Goal: Task Accomplishment & Management: Manage account settings

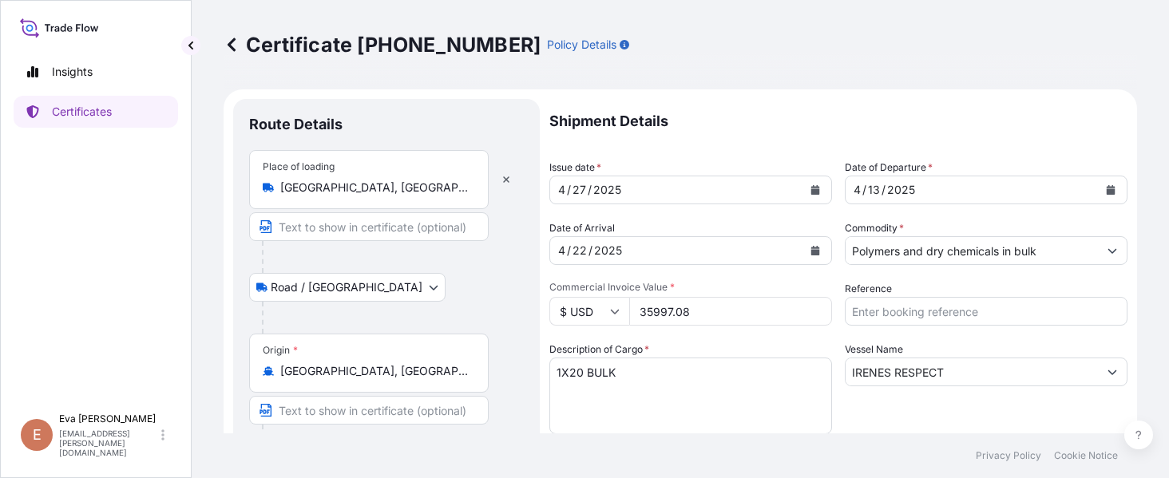
select select "Road / [GEOGRAPHIC_DATA]"
select select "Sea"
select select "Road / [GEOGRAPHIC_DATA]"
select select "32019"
click at [69, 104] on p "Certificates" at bounding box center [82, 112] width 60 height 16
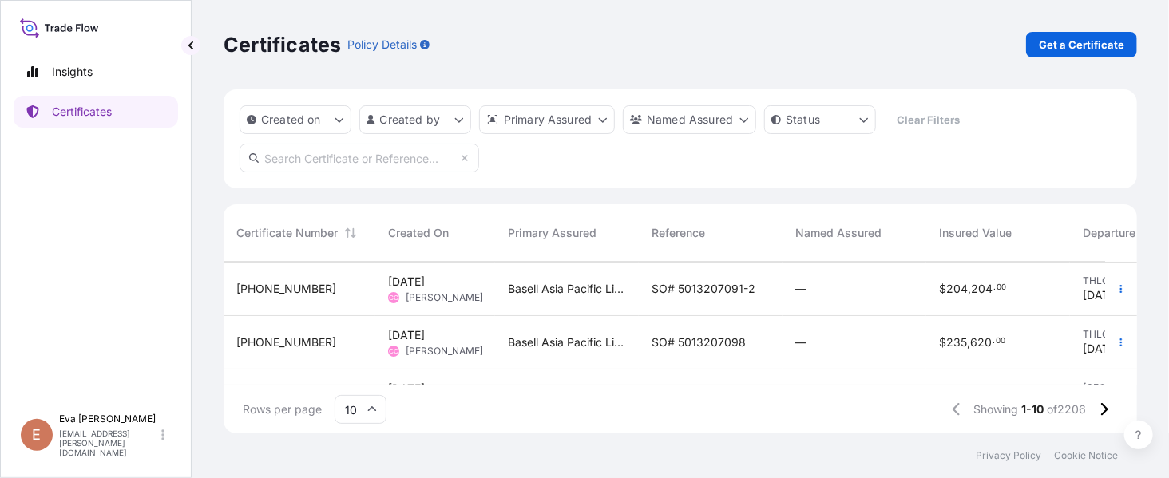
scroll to position [212, 0]
click at [1109, 289] on button "button" at bounding box center [1121, 290] width 26 height 26
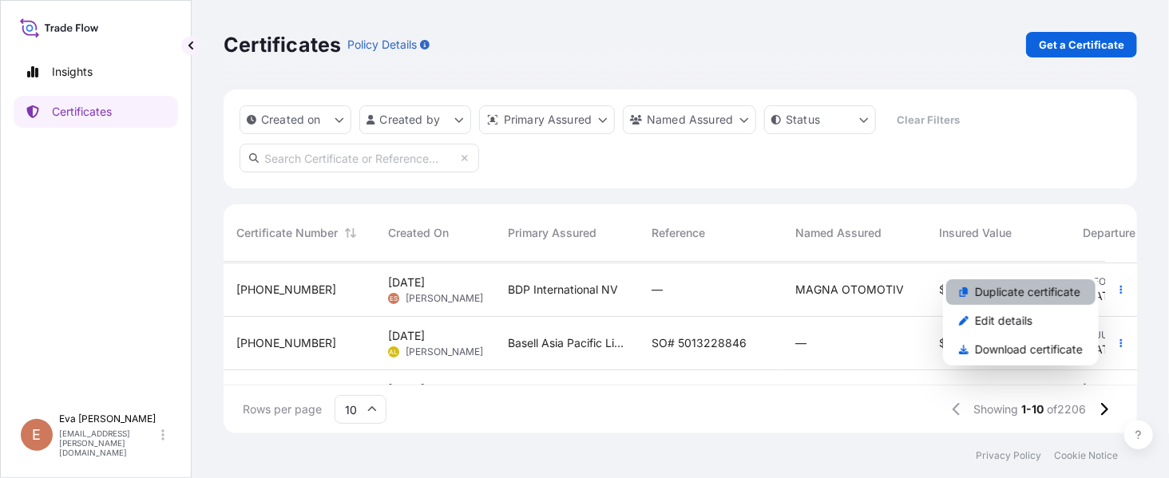
click at [1004, 285] on p "Duplicate certificate" at bounding box center [1027, 292] width 105 height 16
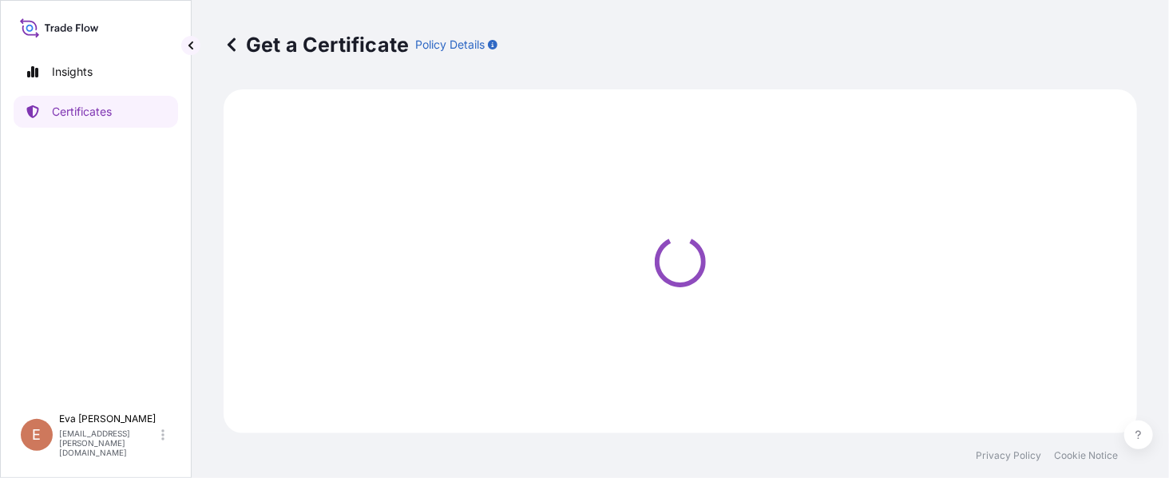
select select "Road / [GEOGRAPHIC_DATA]"
select select "Sea"
select select "Road / [GEOGRAPHIC_DATA]"
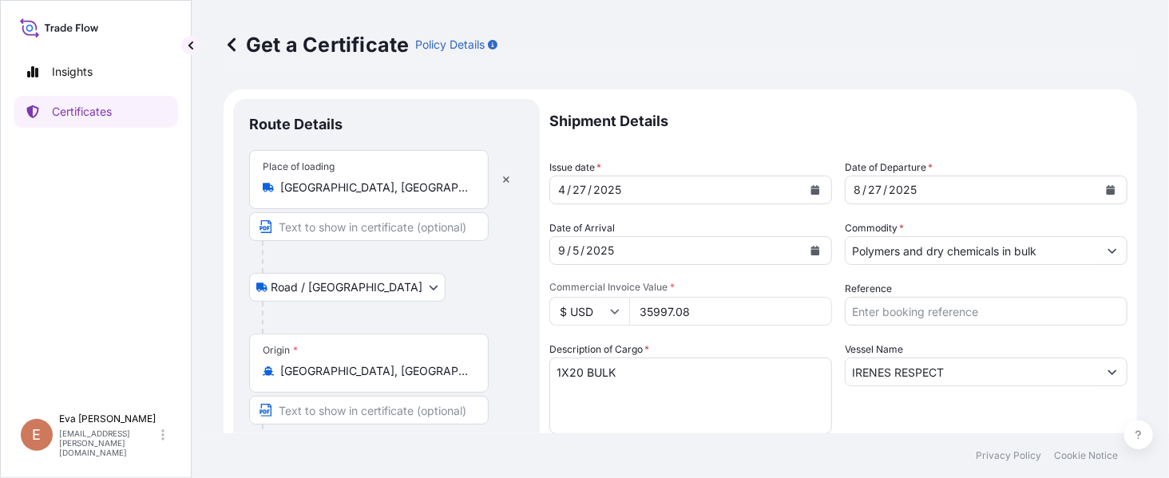
select select "32019"
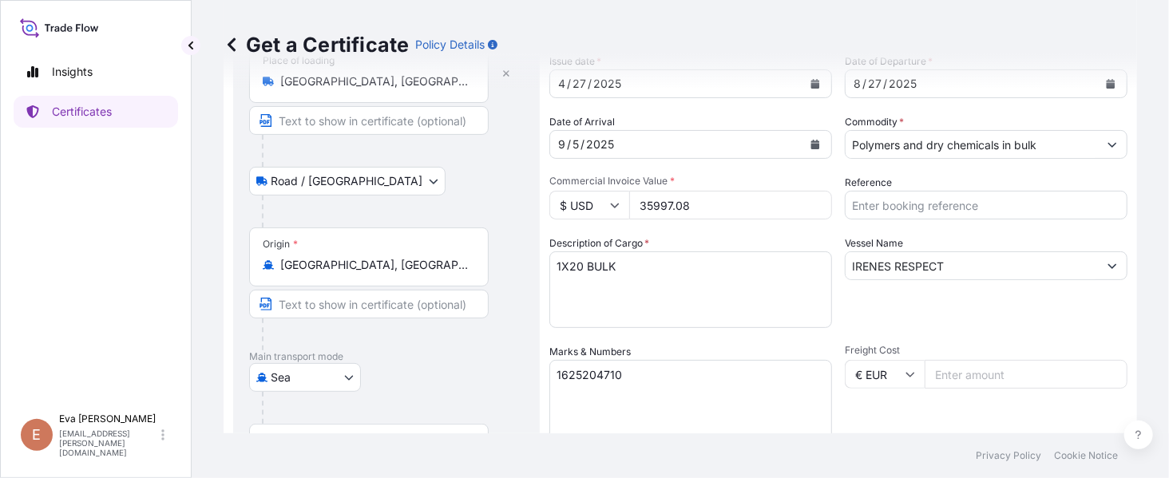
click at [803, 82] on div "Get a Certificate Policy Details" at bounding box center [680, 44] width 913 height 89
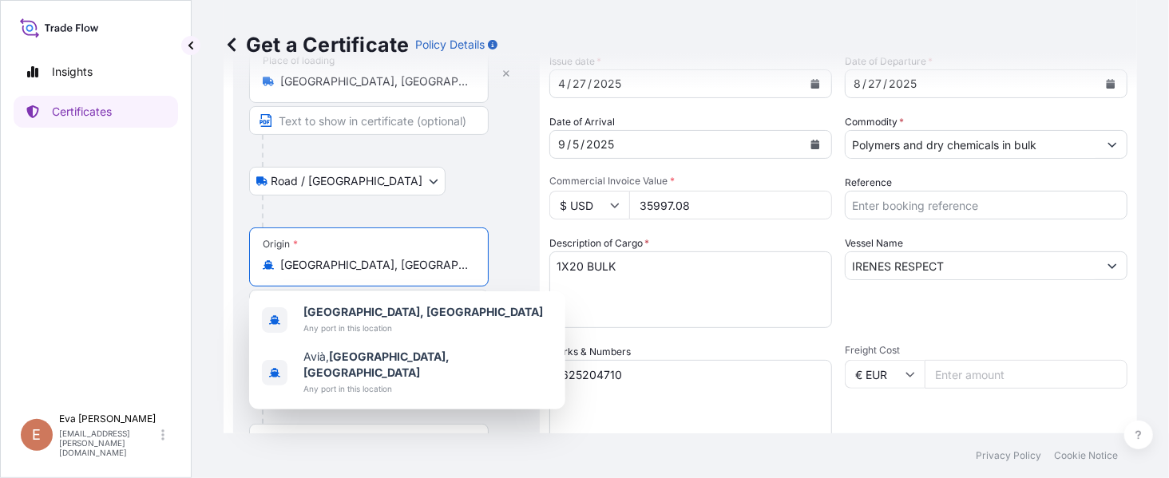
click at [389, 260] on input "[GEOGRAPHIC_DATA], [GEOGRAPHIC_DATA]" at bounding box center [374, 265] width 188 height 16
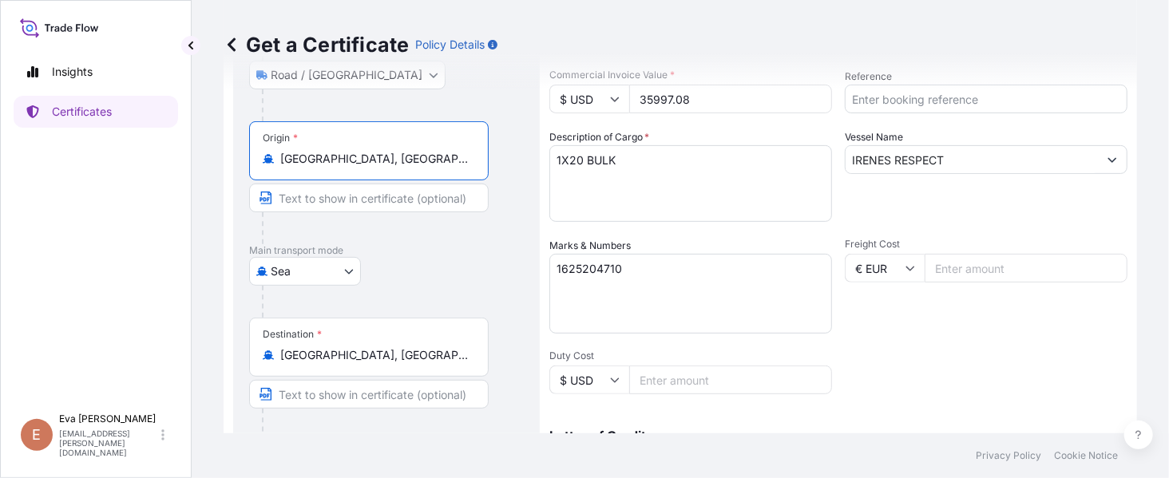
scroll to position [319, 0]
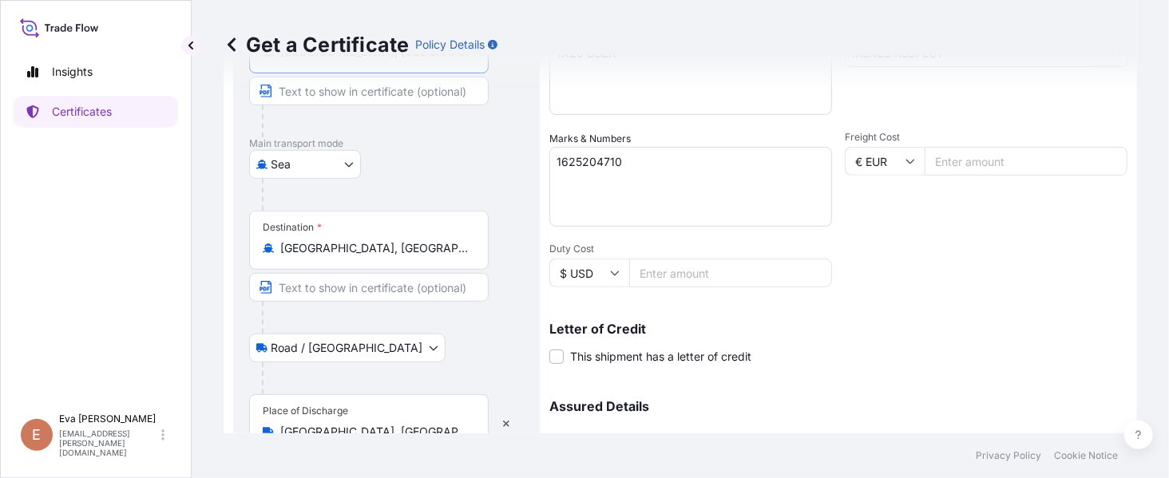
click at [442, 253] on input "[GEOGRAPHIC_DATA], [GEOGRAPHIC_DATA], [GEOGRAPHIC_DATA]" at bounding box center [374, 248] width 188 height 16
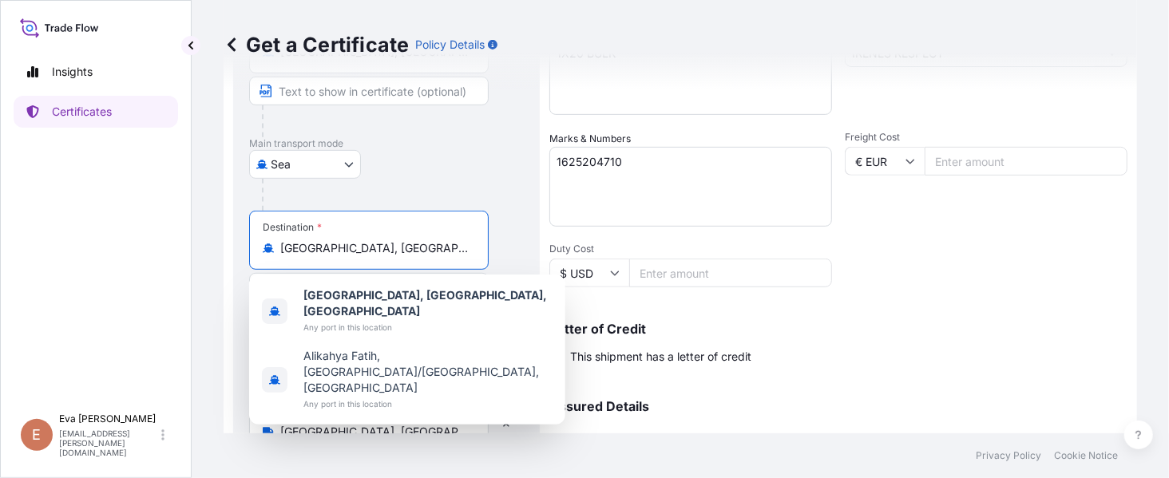
drag, startPoint x: 438, startPoint y: 251, endPoint x: 267, endPoint y: 240, distance: 172.0
click at [267, 240] on div "[GEOGRAPHIC_DATA], [GEOGRAPHIC_DATA], [GEOGRAPHIC_DATA]" at bounding box center [369, 248] width 212 height 16
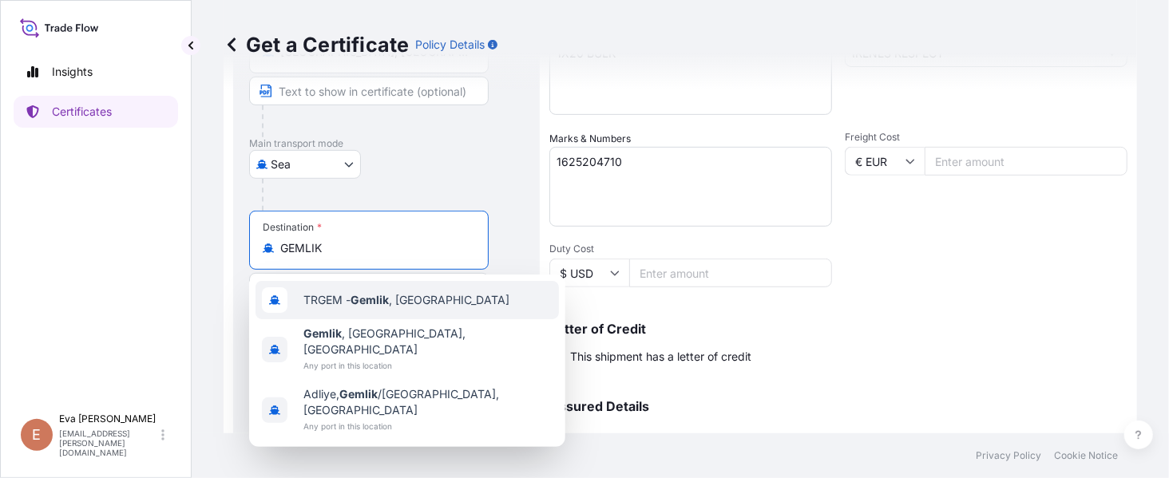
click at [333, 300] on span "TRGEM - Gemlik , [GEOGRAPHIC_DATA]" at bounding box center [406, 300] width 206 height 16
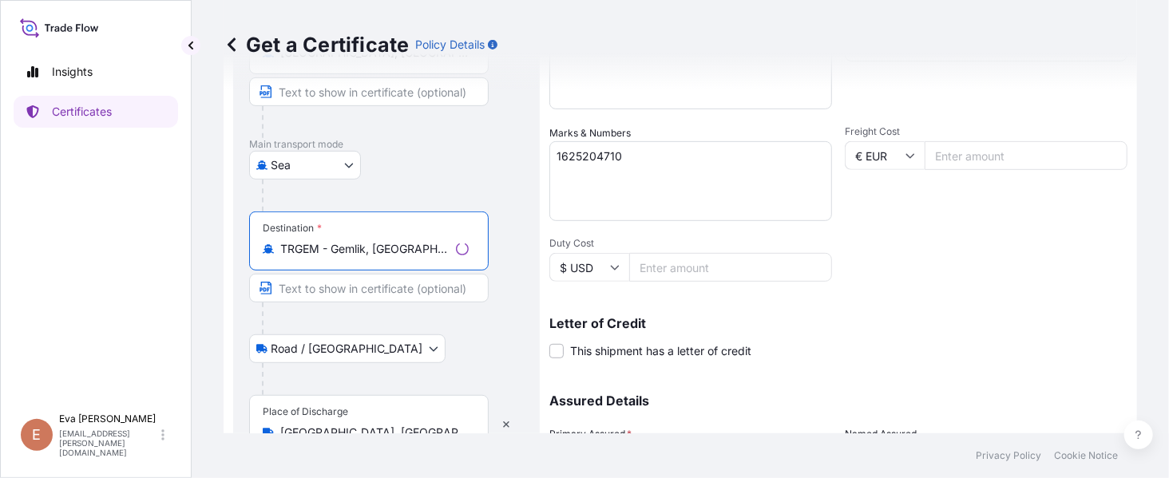
type input "TRGEM - Gemlik, [GEOGRAPHIC_DATA]"
click at [655, 148] on textarea "1625204710" at bounding box center [690, 181] width 283 height 80
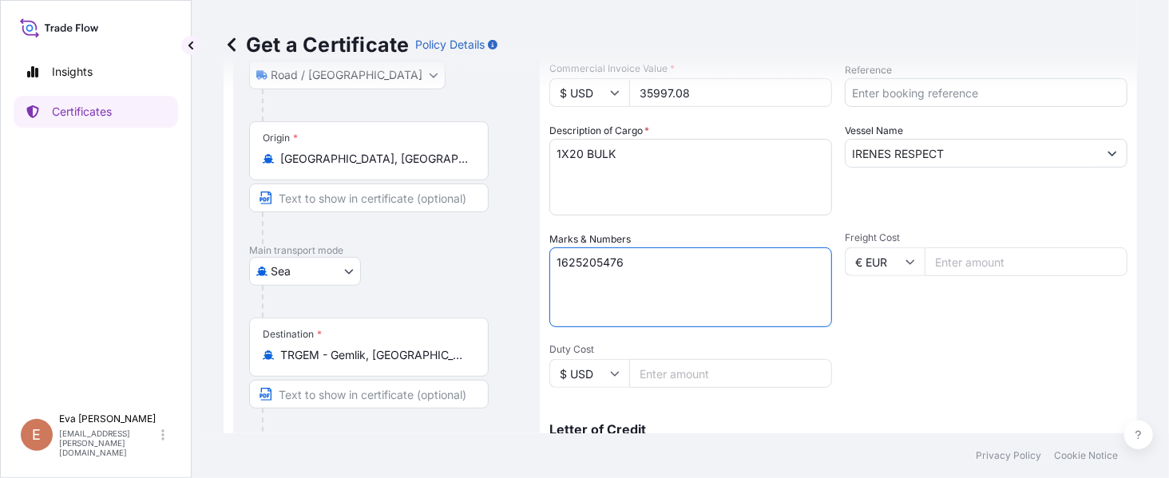
type textarea "1625205476"
drag, startPoint x: 720, startPoint y: 94, endPoint x: 613, endPoint y: 79, distance: 108.1
click at [613, 79] on div "Get a Certificate Policy Details Route Details Reset Route Details Place of loa…" at bounding box center [680, 217] width 977 height 434
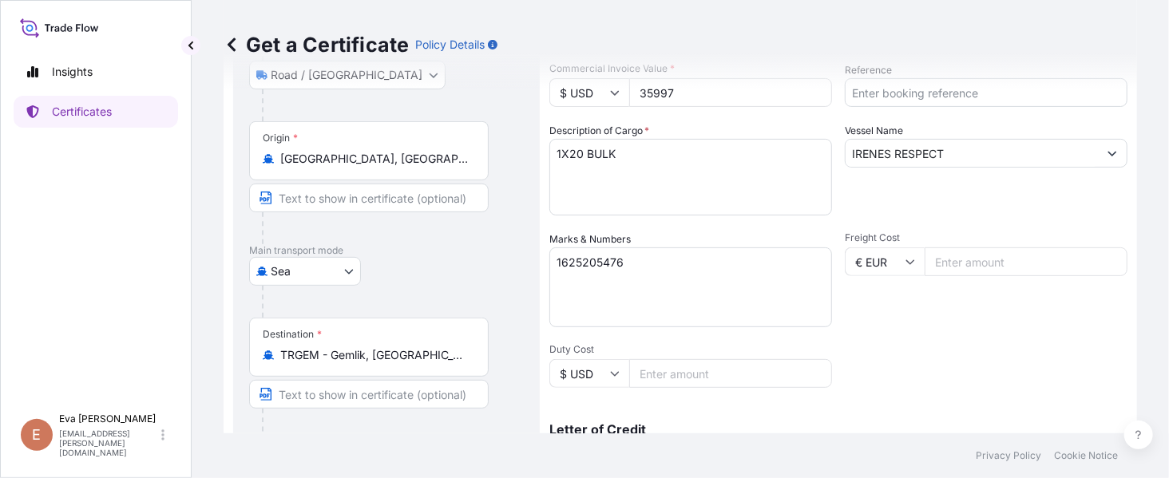
click at [646, 90] on input "35997" at bounding box center [730, 92] width 203 height 29
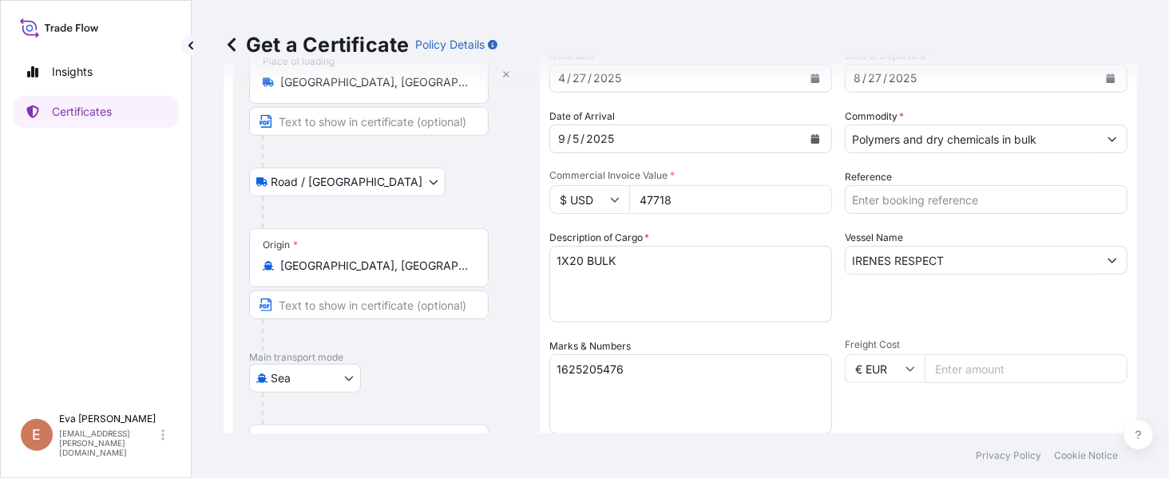
type input "47718"
drag, startPoint x: 618, startPoint y: 262, endPoint x: 572, endPoint y: 257, distance: 46.6
click at [572, 257] on textarea "1X20 BULK" at bounding box center [690, 284] width 283 height 77
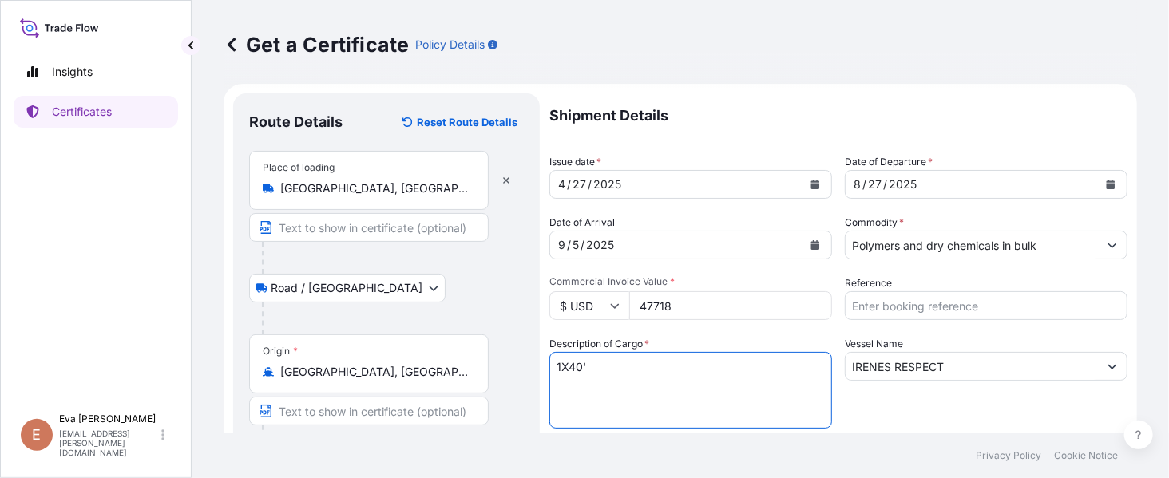
type textarea "1X40'"
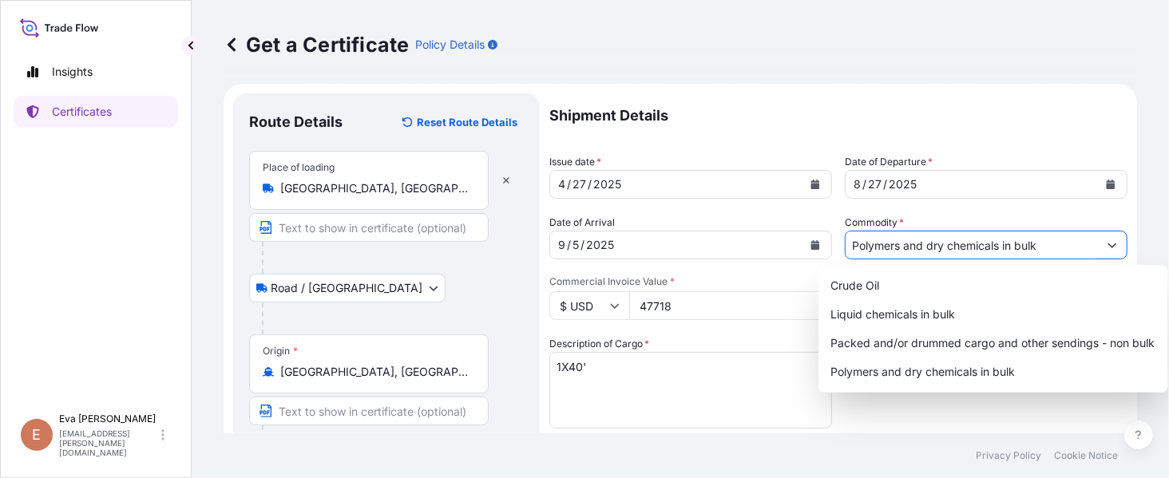
click at [944, 248] on input "Polymers and dry chemicals in bulk" at bounding box center [971, 245] width 252 height 29
click at [963, 333] on div "Packed and/or drummed cargo and other sendings - non bulk" at bounding box center [993, 343] width 337 height 29
type input "Packed and/or drummed cargo and other sendings - non bulk"
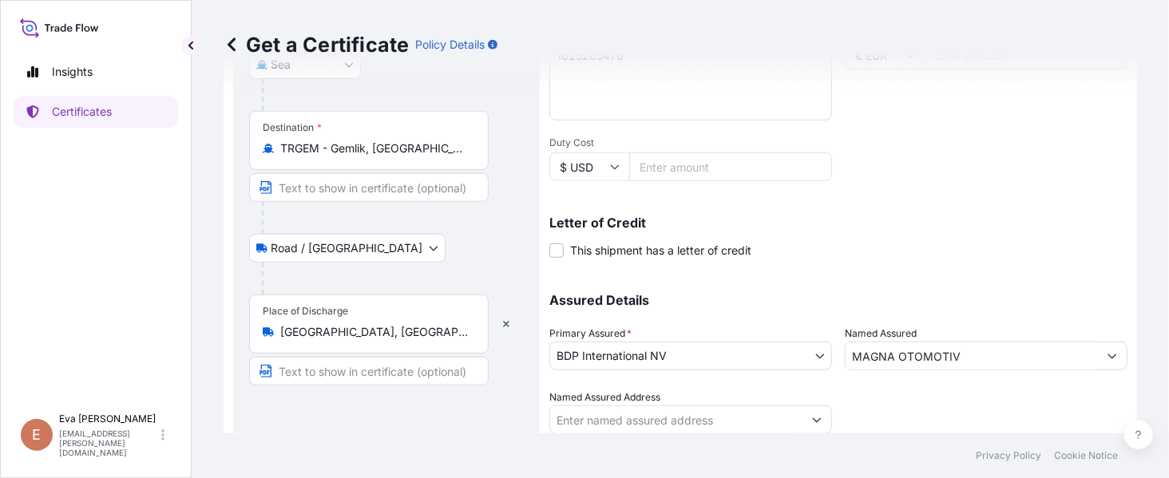
scroll to position [480, 0]
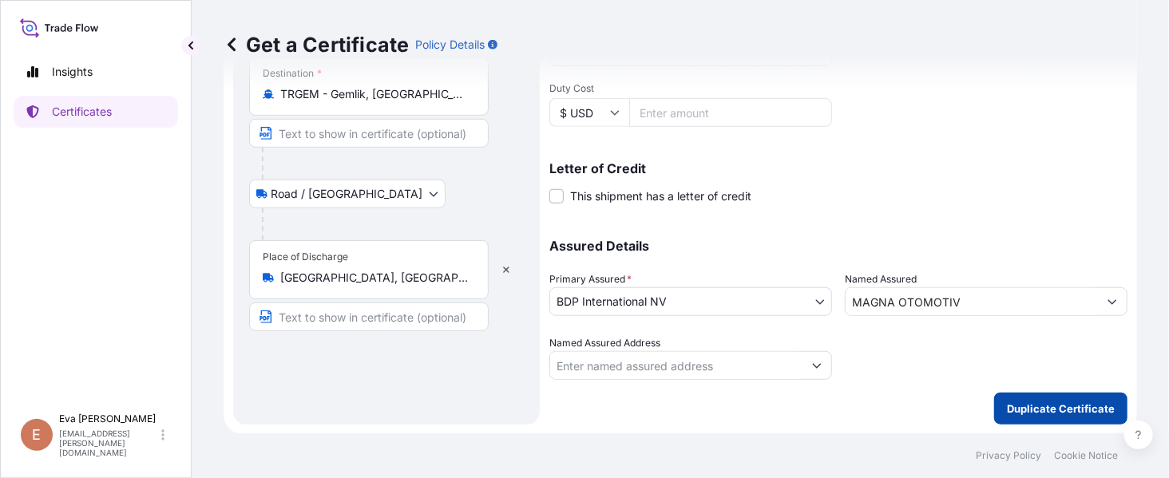
click at [1080, 405] on p "Duplicate Certificate" at bounding box center [1061, 409] width 108 height 16
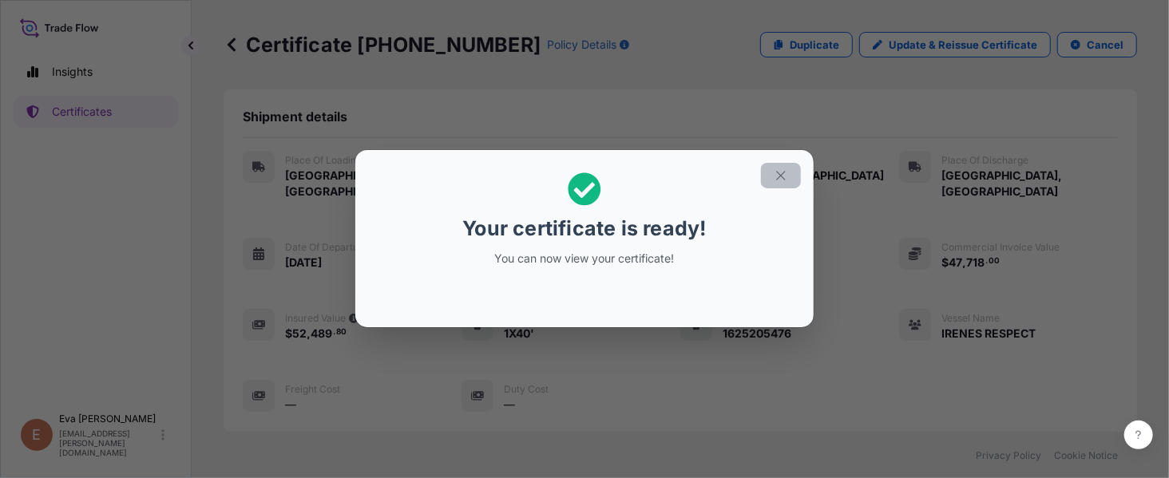
click at [779, 172] on icon "button" at bounding box center [781, 175] width 14 height 14
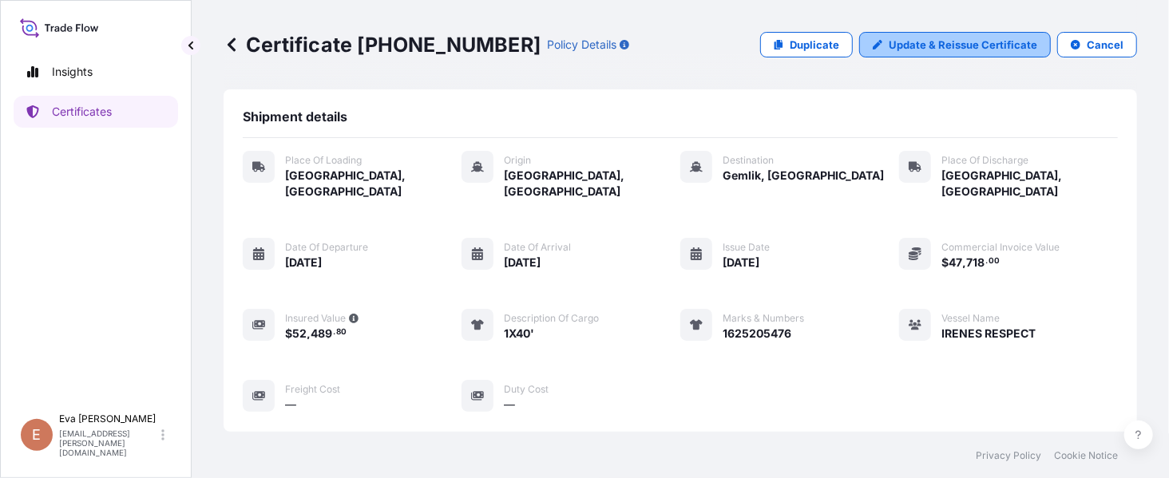
click at [937, 42] on p "Update & Reissue Certificate" at bounding box center [963, 45] width 148 height 16
select select "Road / [GEOGRAPHIC_DATA]"
select select "Sea"
select select "Road / [GEOGRAPHIC_DATA]"
select select "32019"
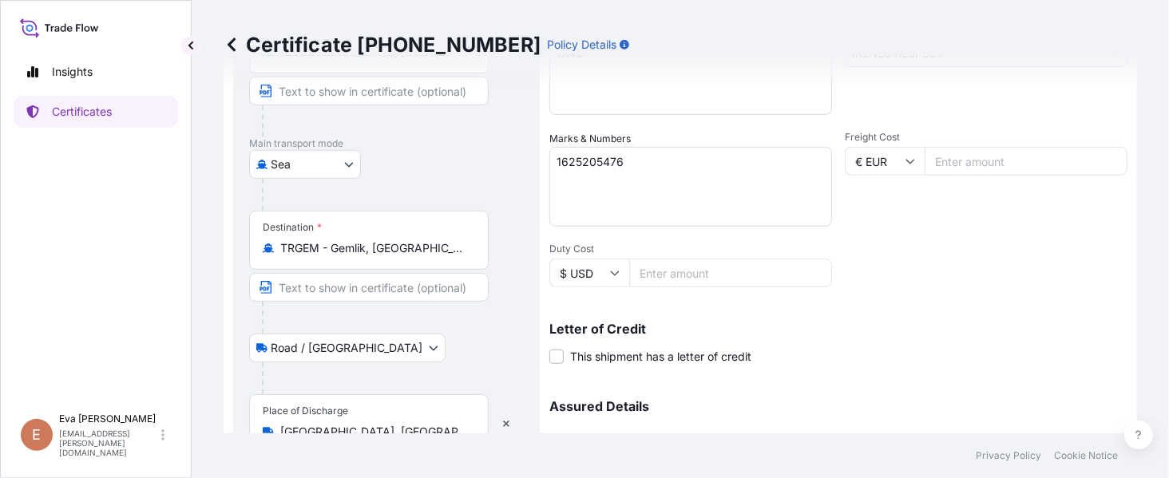
scroll to position [480, 0]
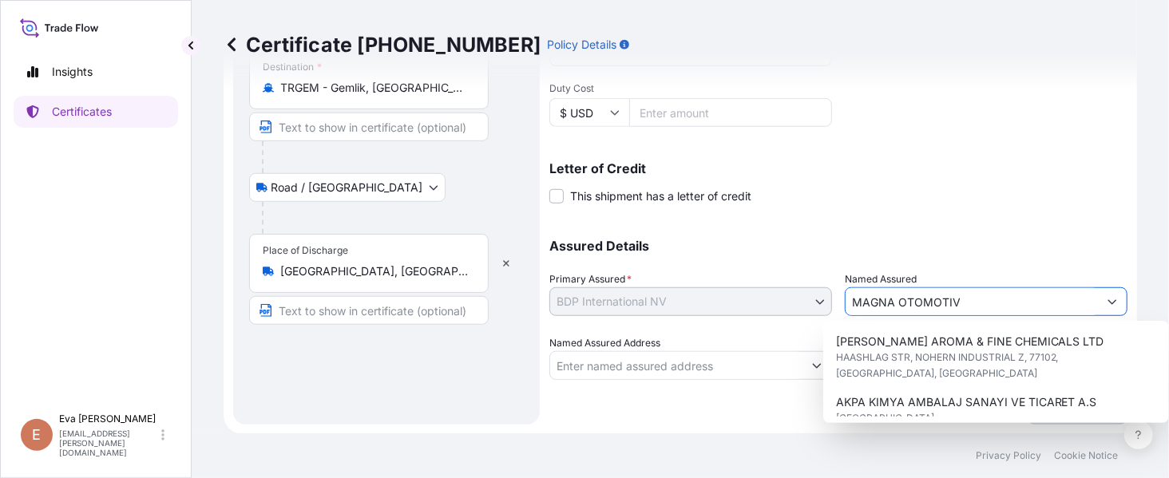
click at [985, 305] on input "MAGNA OTOMOTIV" at bounding box center [971, 301] width 252 height 29
drag, startPoint x: 971, startPoint y: 297, endPoint x: 605, endPoint y: 278, distance: 366.2
click at [605, 278] on div "Assured Details Primary Assured * BDP International NV Basell Poliolefine [GEOG…" at bounding box center [838, 300] width 578 height 160
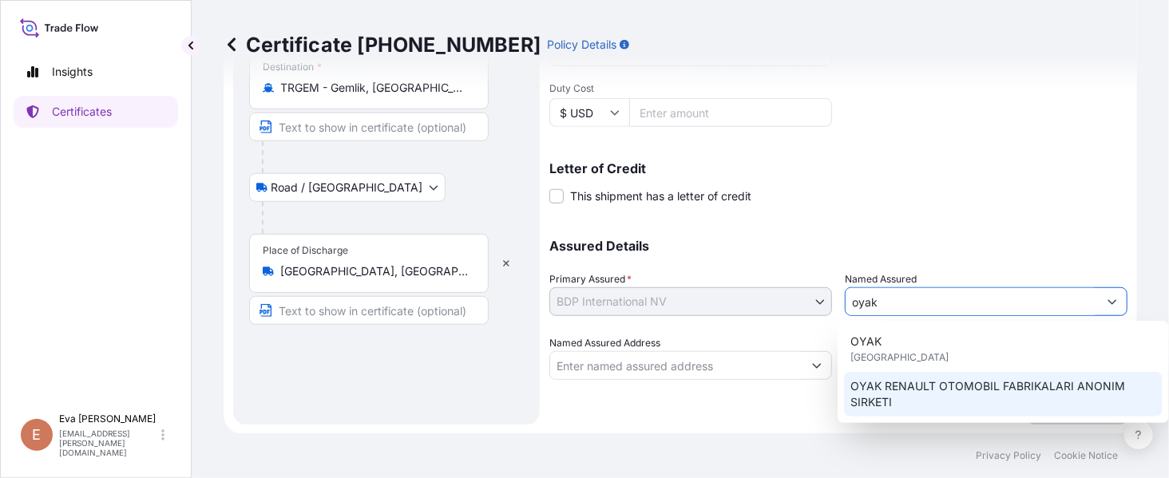
click at [913, 391] on span "OYAK RENAULT OTOMOBIL FABRIKALARI ANONIM SIRKETI" at bounding box center [1003, 394] width 306 height 32
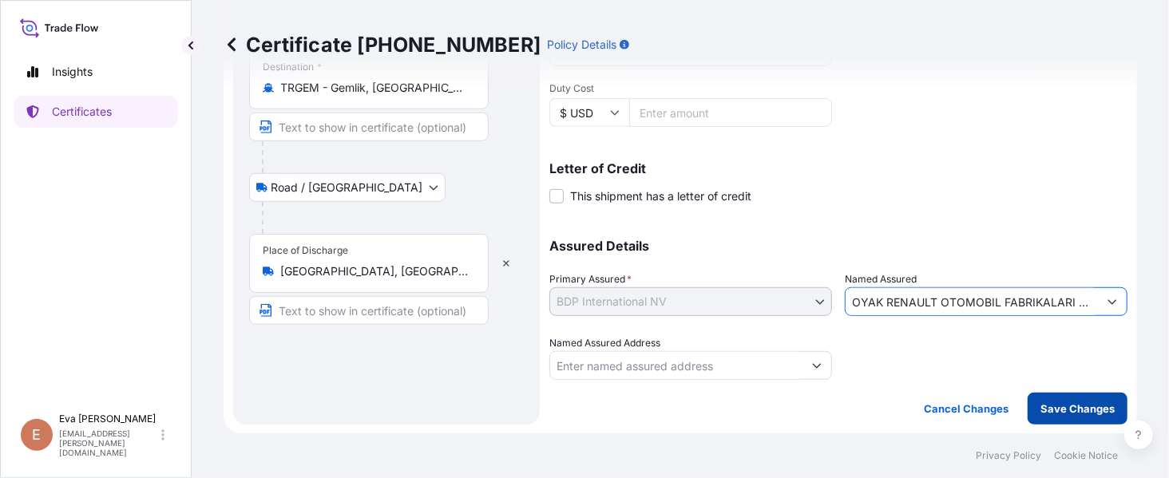
type input "OYAK RENAULT OTOMOBIL FABRIKALARI ANONIM SIRKETI"
click at [1075, 410] on p "Save Changes" at bounding box center [1077, 409] width 74 height 16
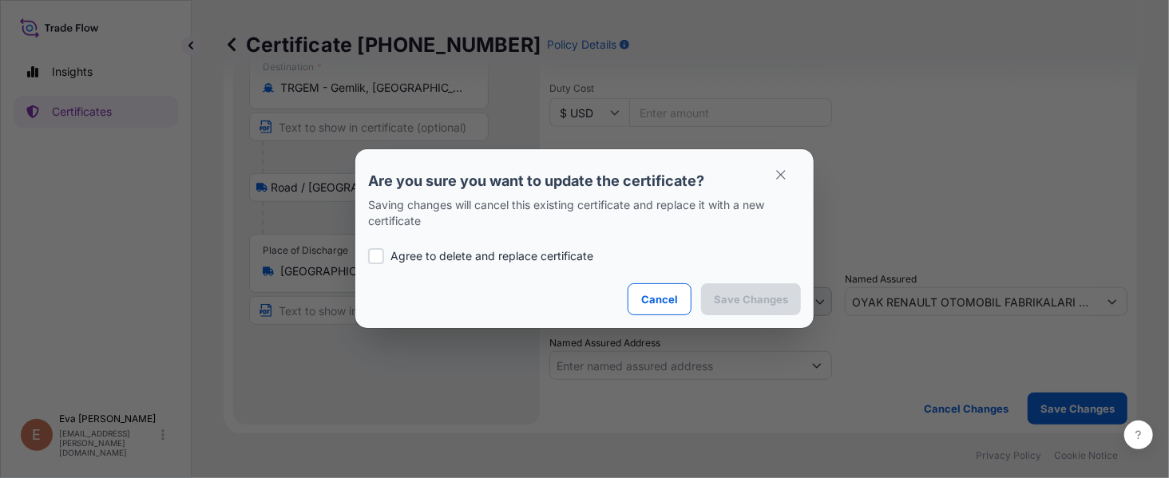
click at [382, 246] on div "Agree to delete and replace certificate" at bounding box center [584, 256] width 433 height 54
click at [378, 257] on div at bounding box center [376, 256] width 16 height 16
checkbox input "true"
click at [750, 299] on p "Save Changes" at bounding box center [751, 299] width 74 height 16
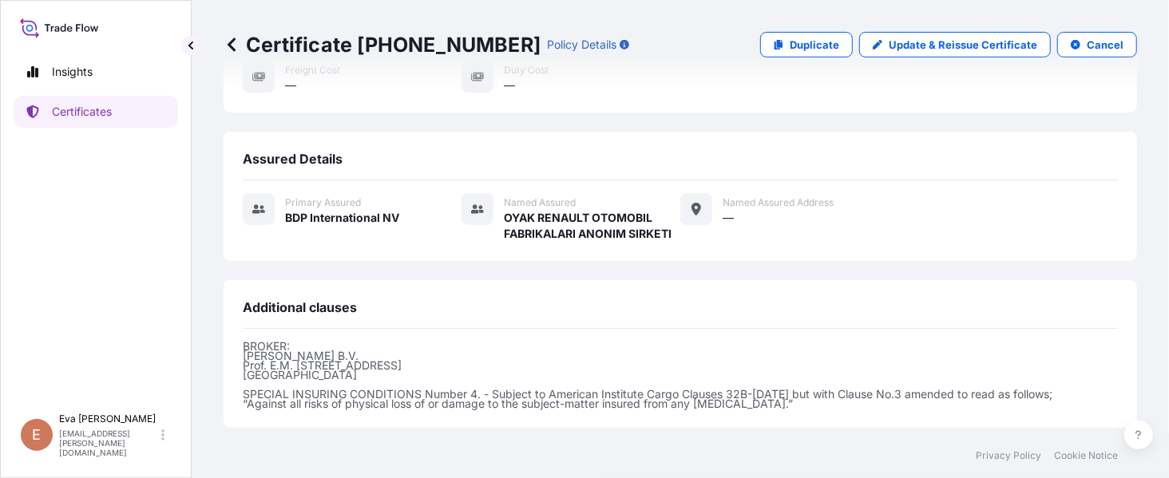
scroll to position [461, 0]
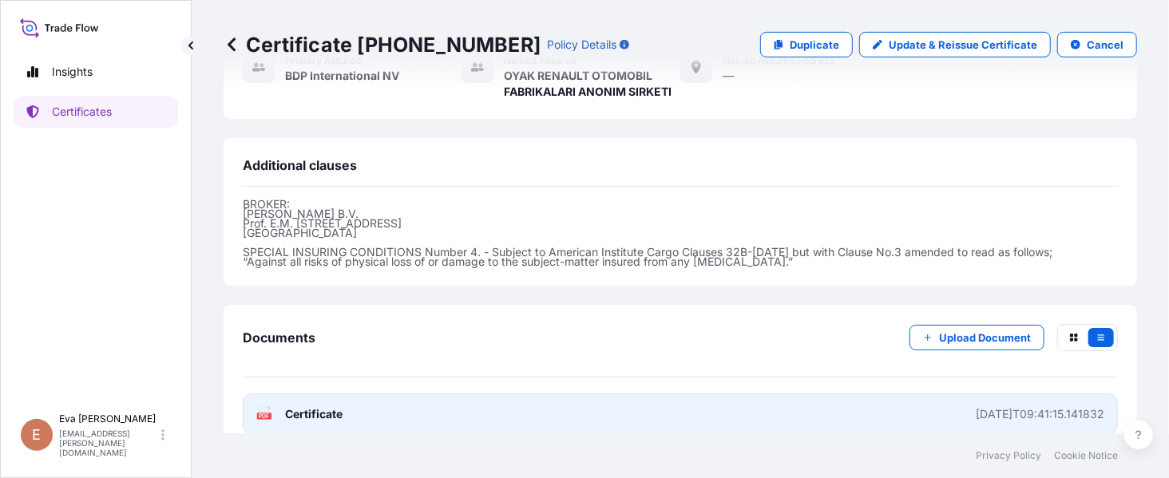
click at [307, 406] on span "Certificate" at bounding box center [313, 414] width 57 height 16
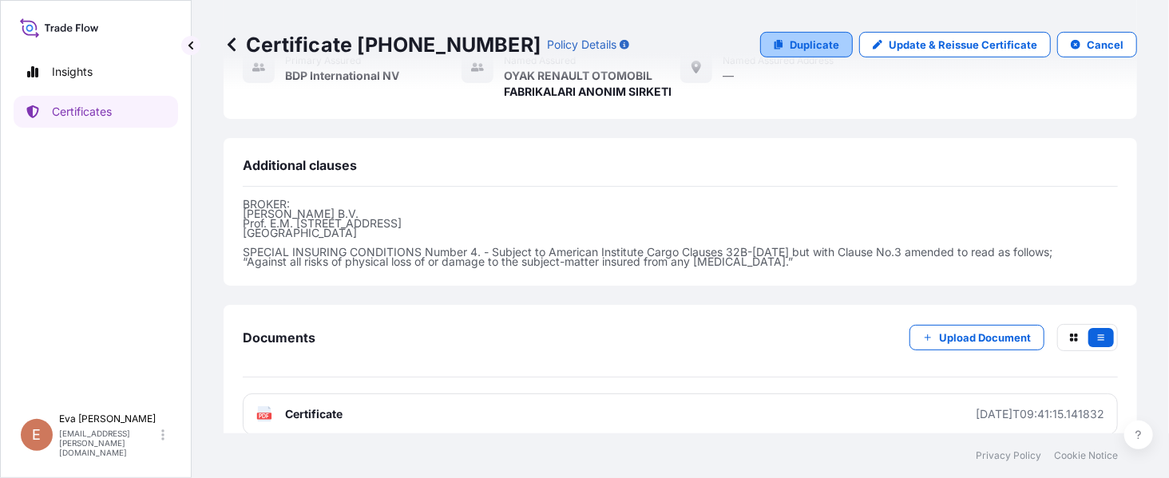
click at [823, 52] on p "Duplicate" at bounding box center [814, 45] width 49 height 16
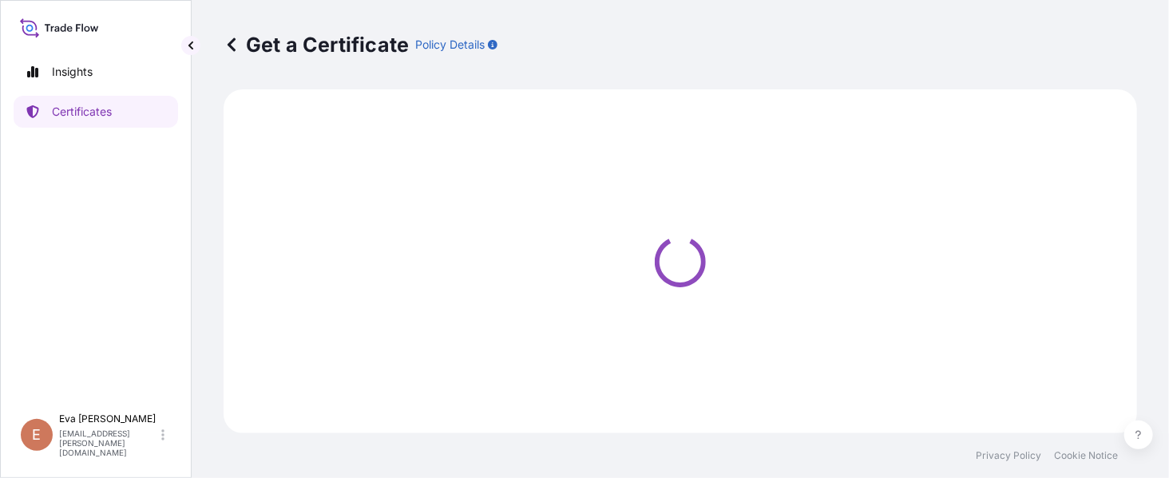
select select "Road / [GEOGRAPHIC_DATA]"
select select "Sea"
select select "Road / [GEOGRAPHIC_DATA]"
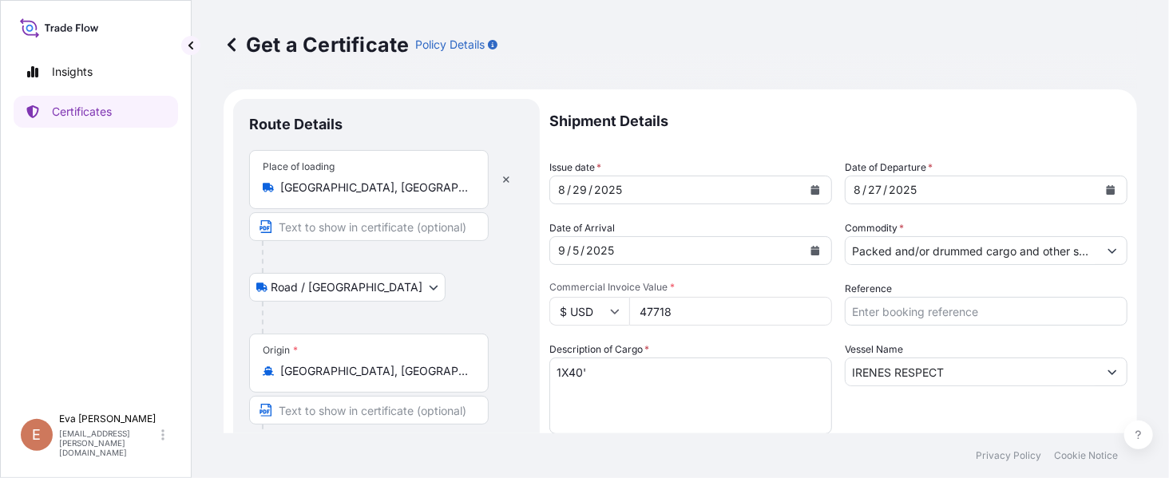
select select "32019"
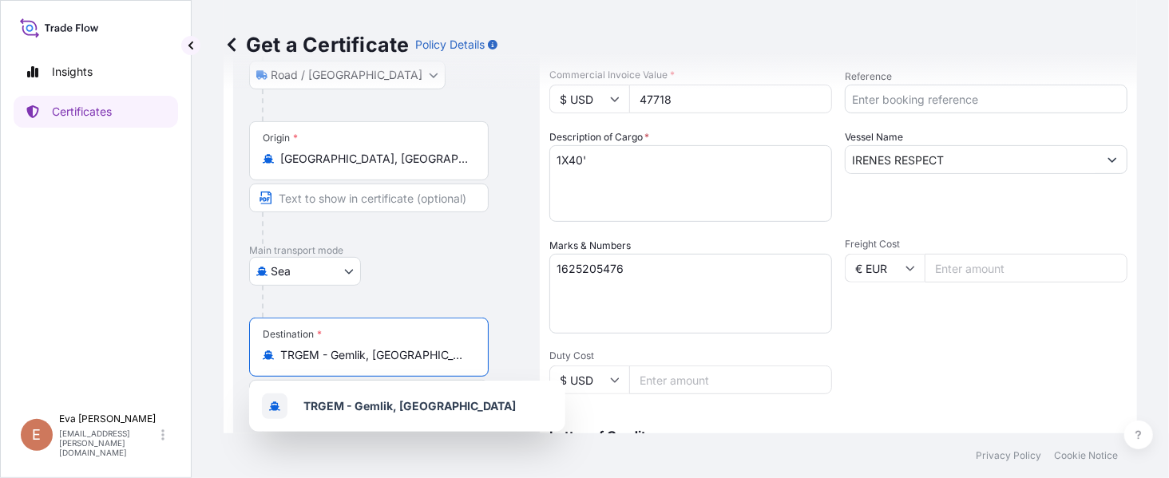
click at [438, 356] on input "TRGEM - Gemlik, [GEOGRAPHIC_DATA]" at bounding box center [374, 355] width 188 height 16
drag, startPoint x: 438, startPoint y: 356, endPoint x: 214, endPoint y: 348, distance: 223.7
click at [214, 348] on div "Get a Certificate Policy Details Route Details Place of loading [GEOGRAPHIC_DAT…" at bounding box center [680, 217] width 977 height 434
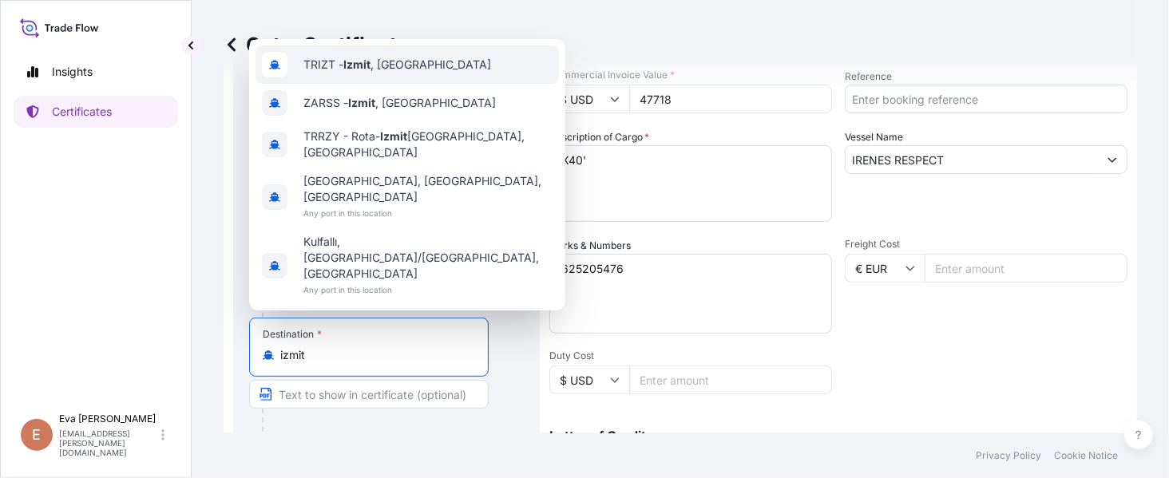
click at [352, 84] on div "TRIZT - [GEOGRAPHIC_DATA] , [GEOGRAPHIC_DATA]" at bounding box center [406, 65] width 303 height 38
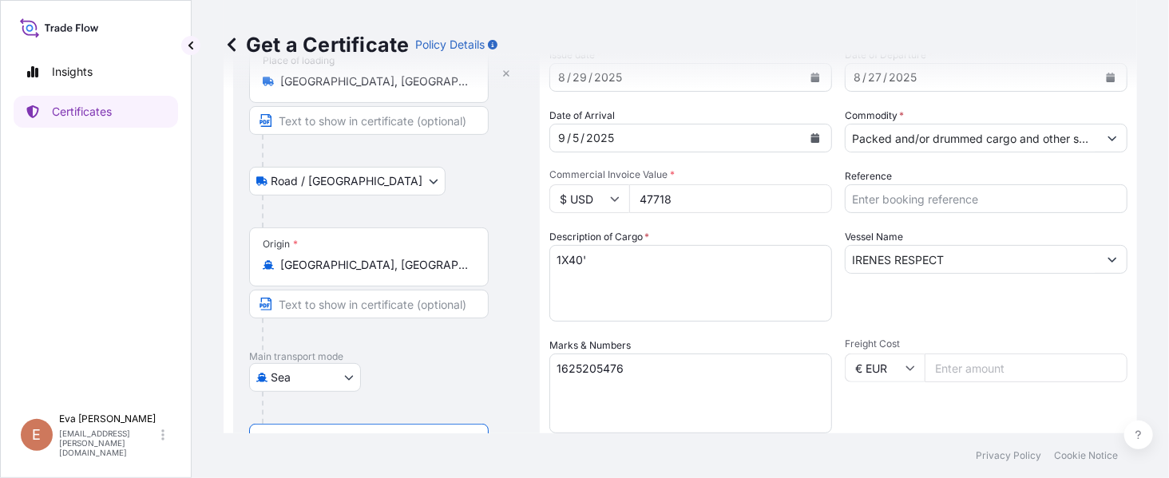
scroll to position [6, 0]
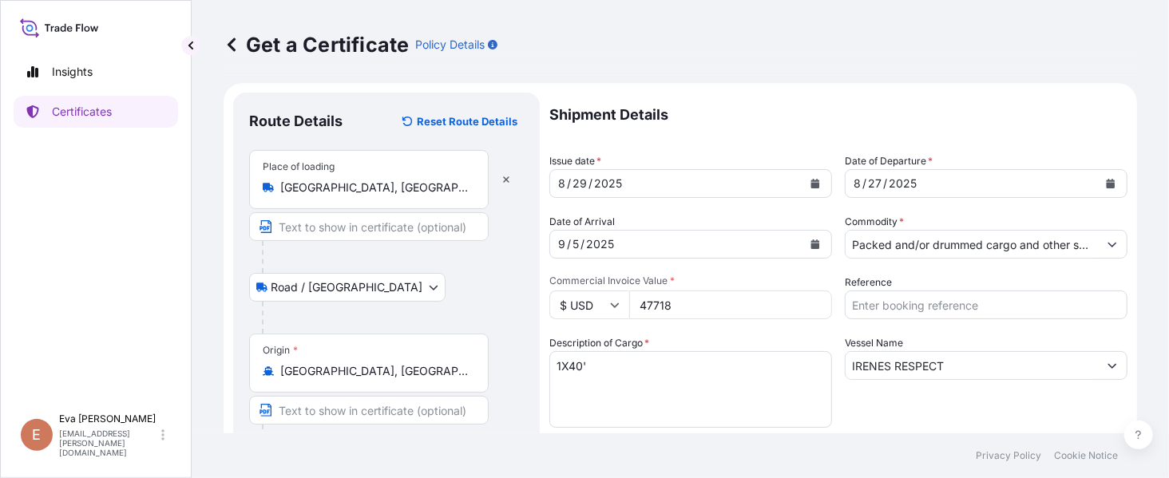
type input "TRIZT - [GEOGRAPHIC_DATA], [GEOGRAPHIC_DATA]"
click at [809, 189] on button "Calendar" at bounding box center [815, 184] width 26 height 26
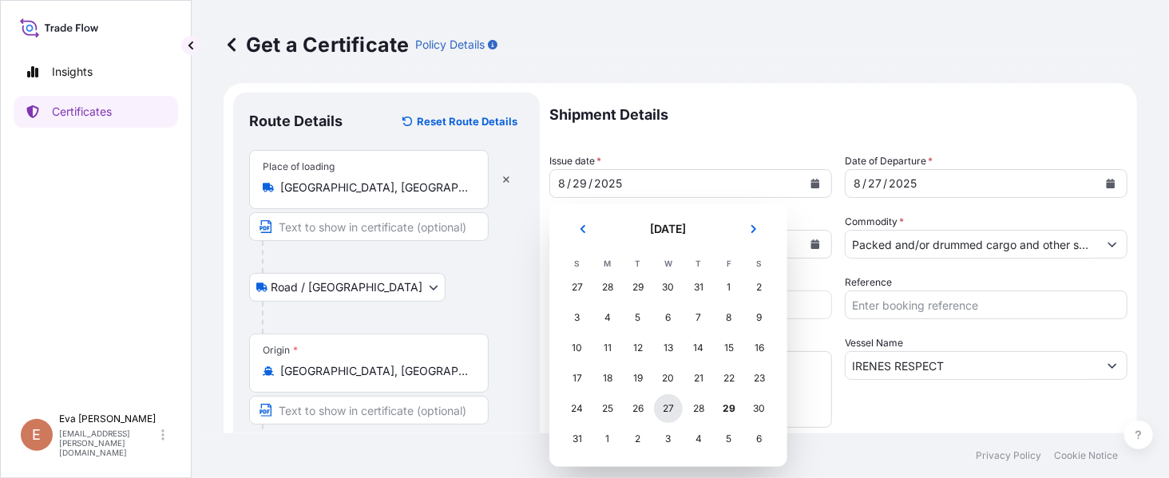
click at [667, 399] on div "27" at bounding box center [668, 408] width 29 height 29
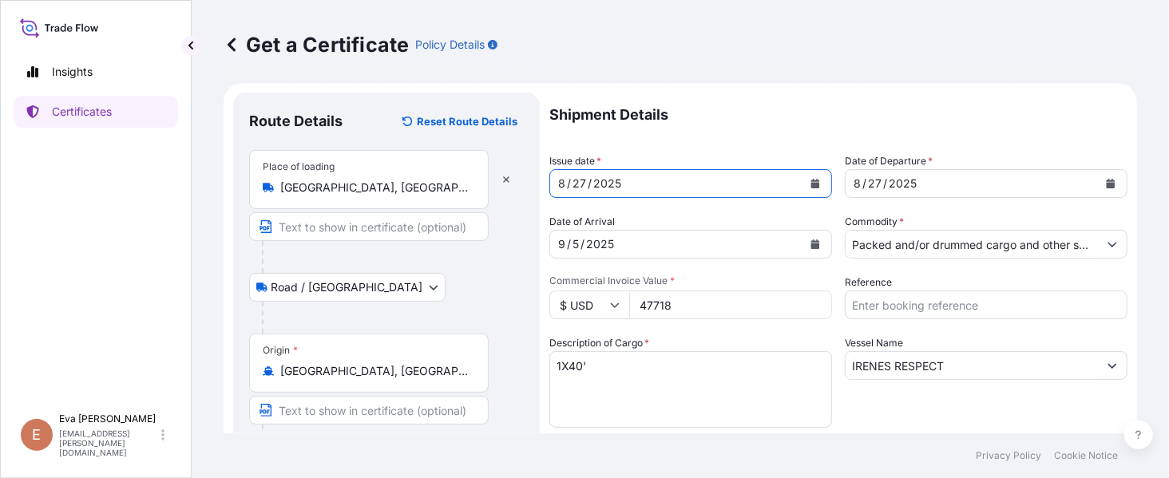
scroll to position [0, 93]
click at [1107, 240] on icon "Show suggestions" at bounding box center [1112, 245] width 10 height 10
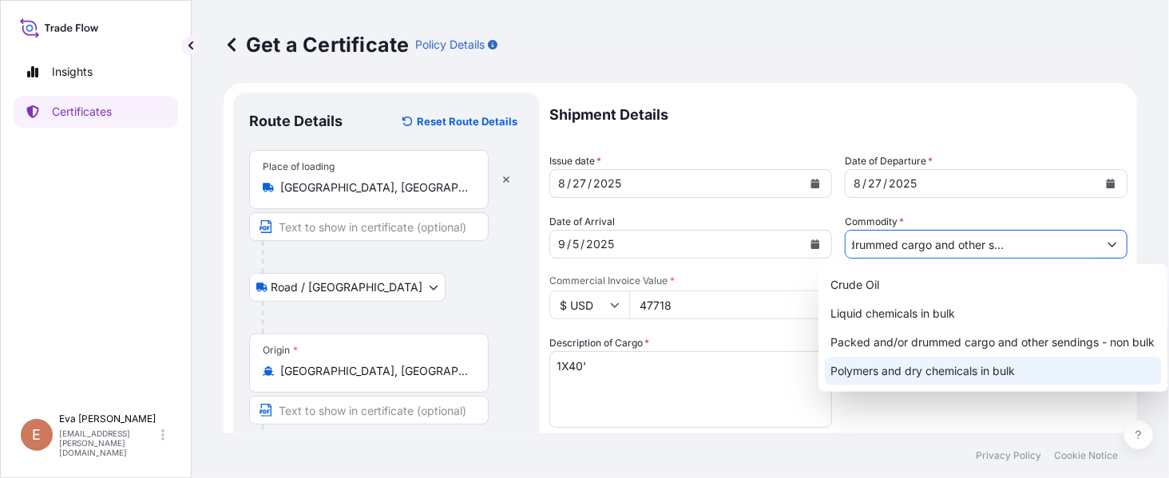
click at [958, 376] on div "Polymers and dry chemicals in bulk" at bounding box center [993, 371] width 337 height 29
type input "Polymers and dry chemicals in bulk"
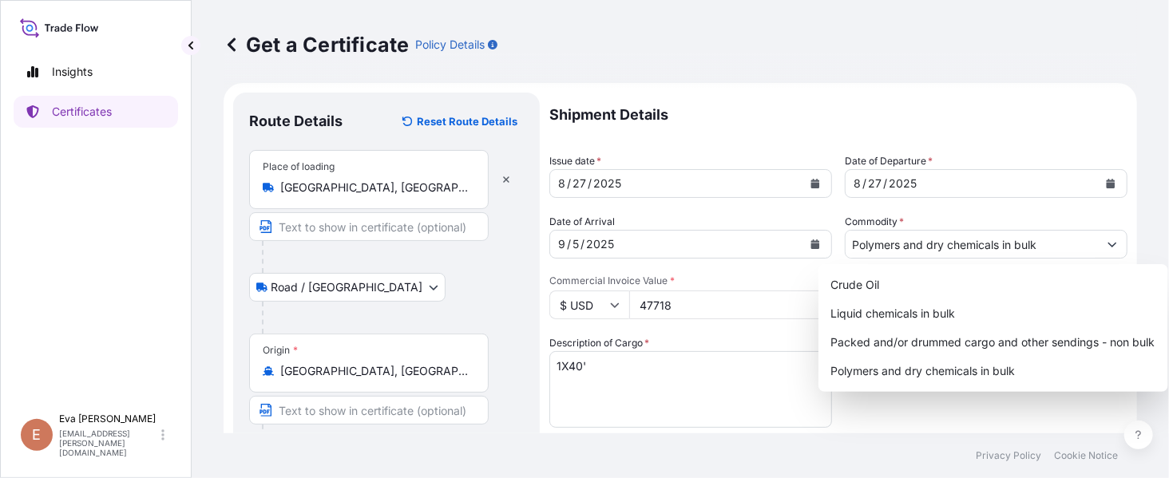
click at [655, 308] on input "47718" at bounding box center [730, 305] width 203 height 29
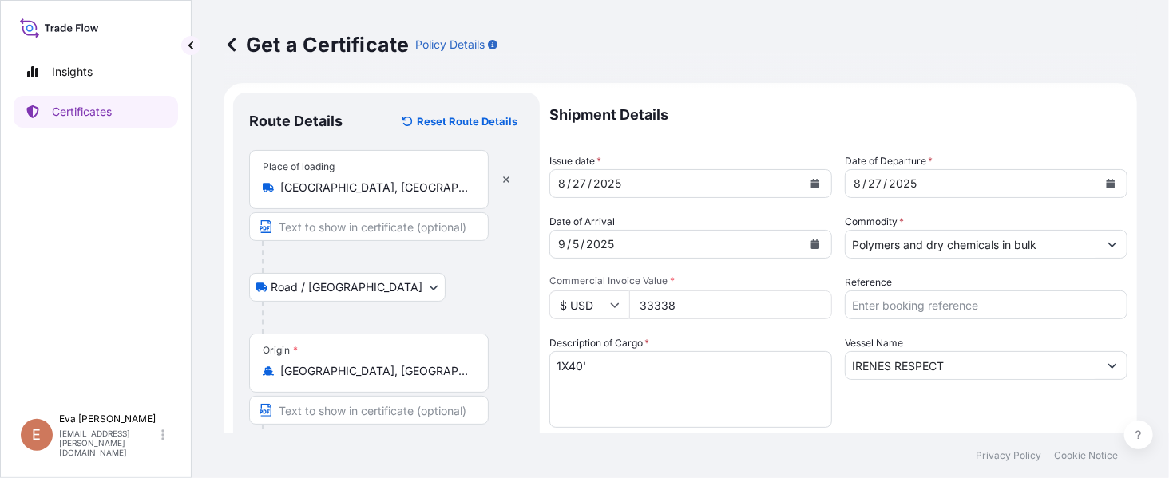
type input "33338"
click at [969, 361] on input "IRENES RESPECT" at bounding box center [971, 365] width 252 height 29
drag, startPoint x: 571, startPoint y: 370, endPoint x: 580, endPoint y: 363, distance: 11.5
click at [573, 368] on textarea "1X40'" at bounding box center [690, 389] width 283 height 77
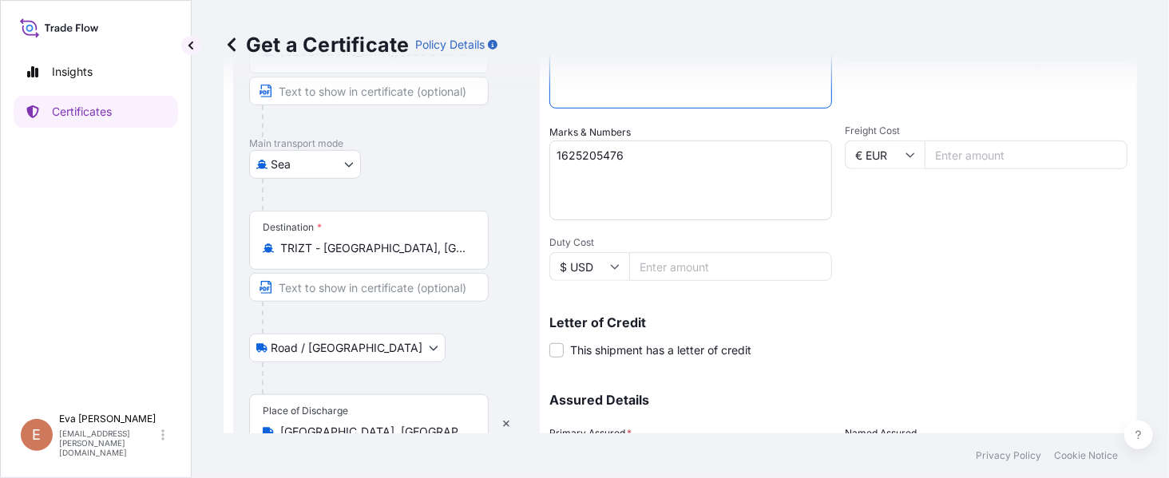
scroll to position [432, 0]
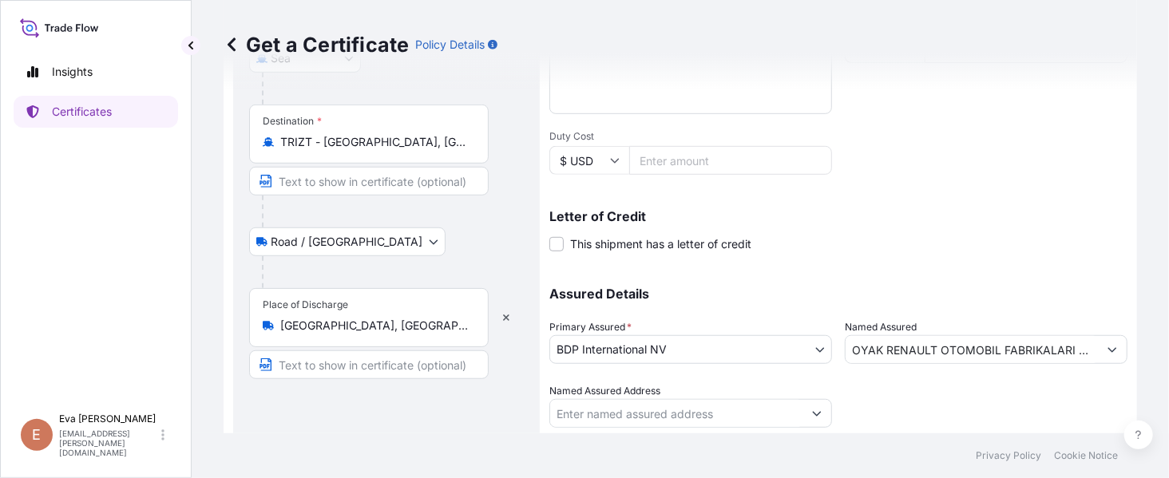
type textarea "1X20'"
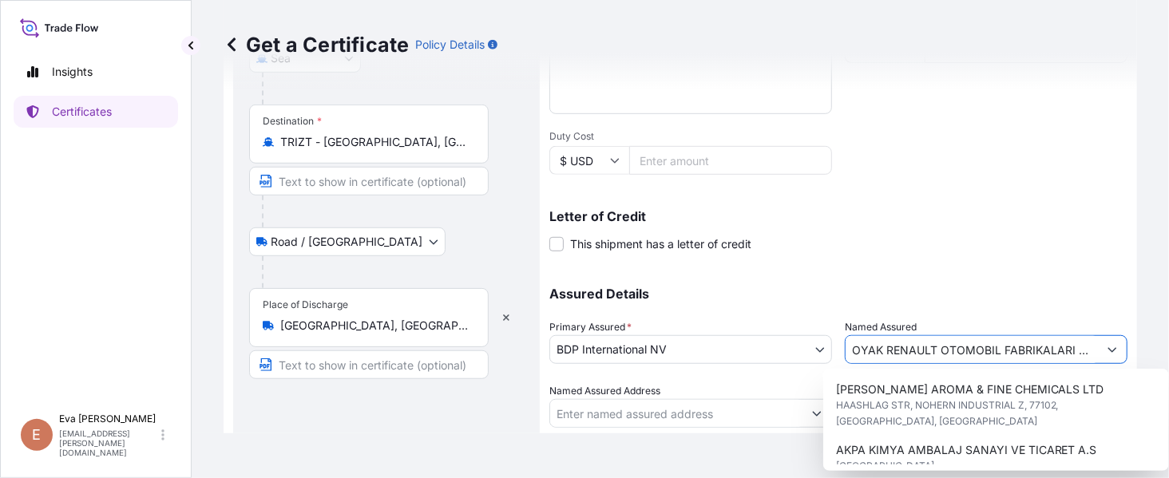
scroll to position [0, 81]
click at [1107, 352] on icon "Show suggestions" at bounding box center [1112, 350] width 10 height 10
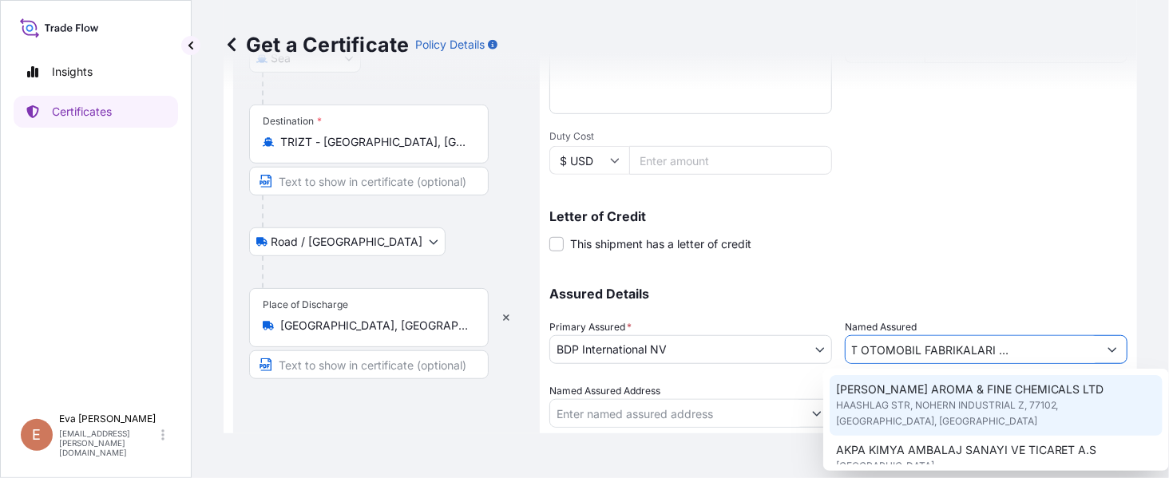
scroll to position [0, 0]
drag, startPoint x: 1076, startPoint y: 345, endPoint x: 563, endPoint y: 335, distance: 513.5
click at [572, 333] on div "Assured Details Primary Assured * BDP International NV Basell Poliolefine [GEOG…" at bounding box center [838, 348] width 578 height 160
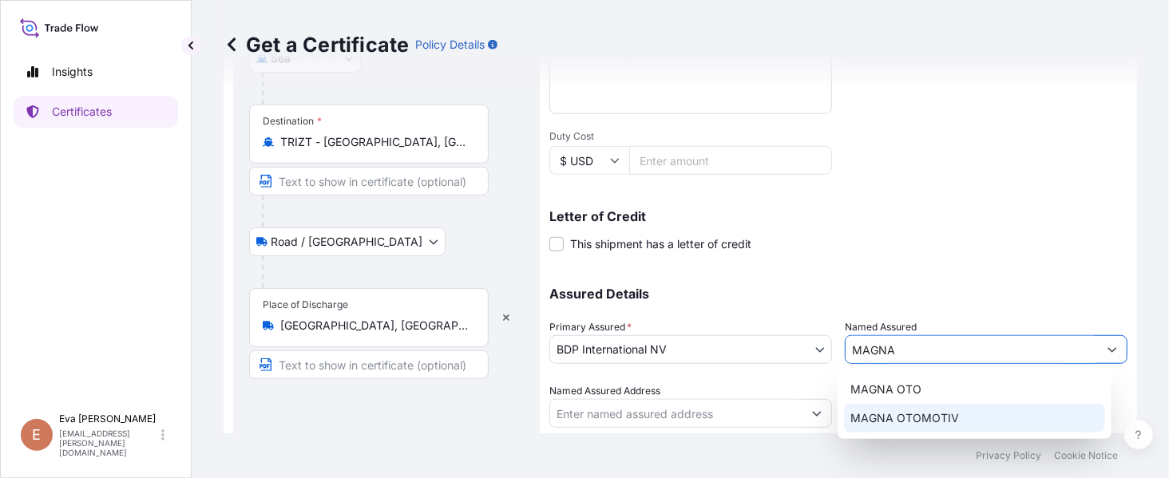
click at [889, 426] on span "MAGNA OTOMOTIV" at bounding box center [904, 418] width 109 height 16
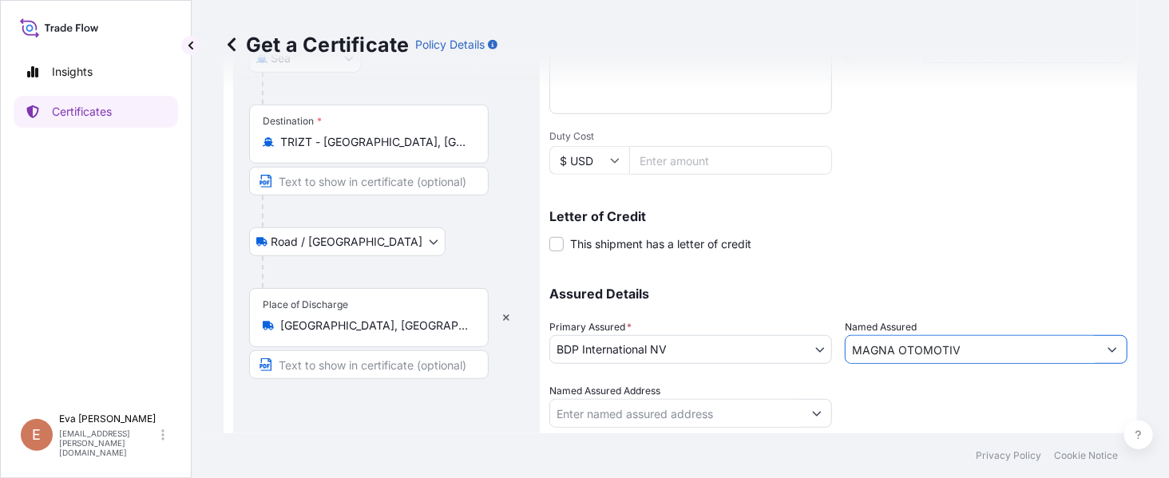
scroll to position [480, 0]
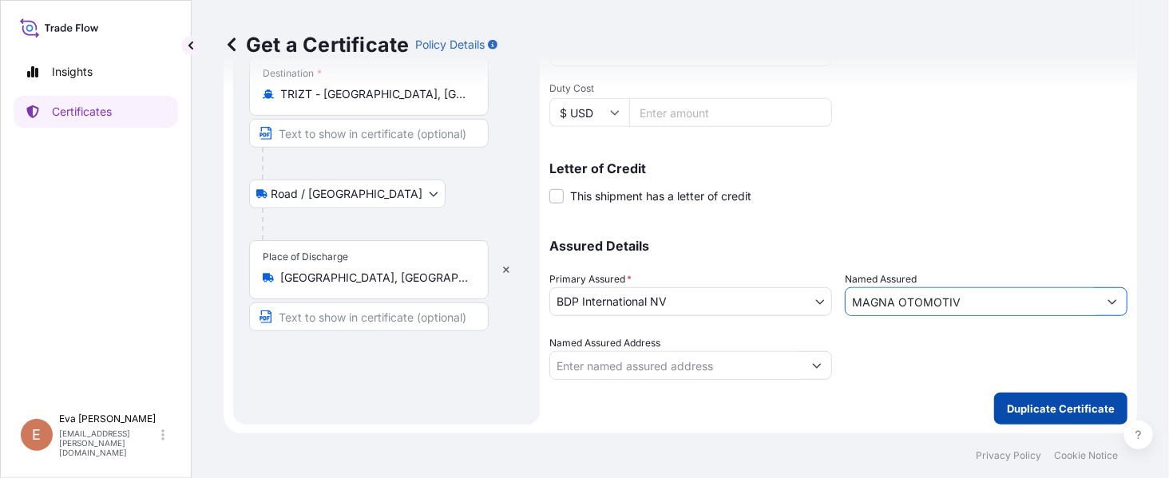
type input "MAGNA OTOMOTIV"
click at [1028, 401] on p "Duplicate Certificate" at bounding box center [1061, 409] width 108 height 16
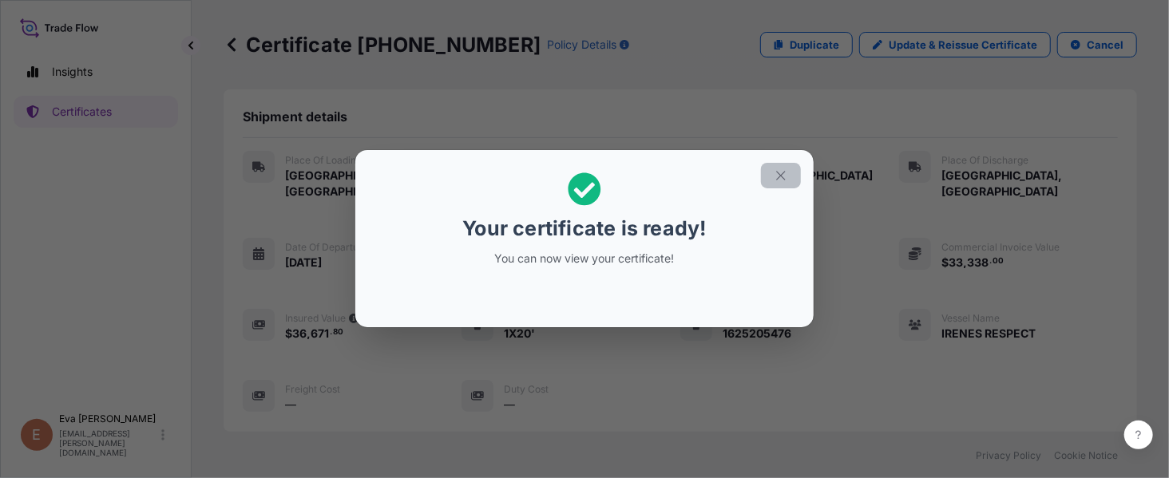
click at [777, 172] on icon "button" at bounding box center [780, 176] width 9 height 9
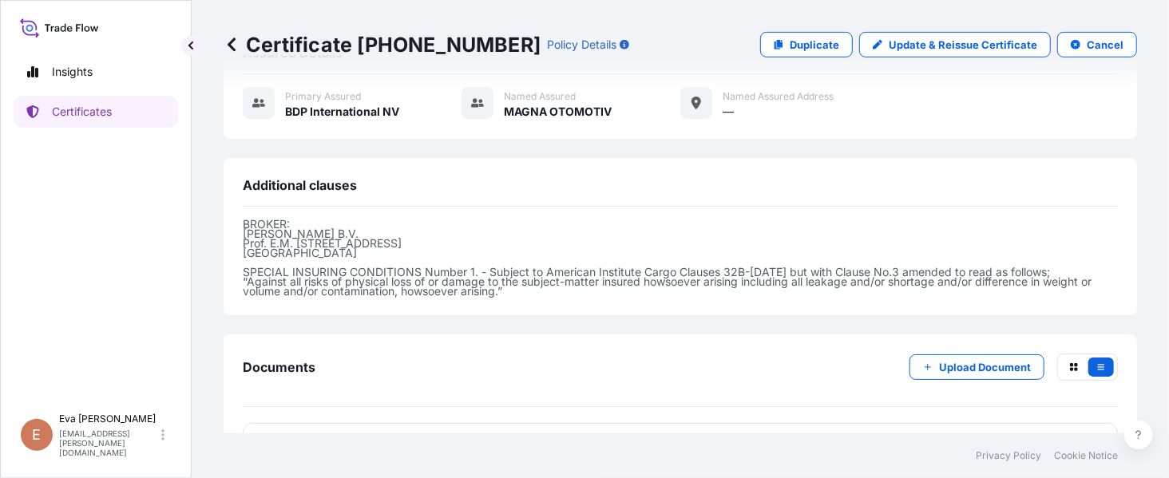
scroll to position [454, 0]
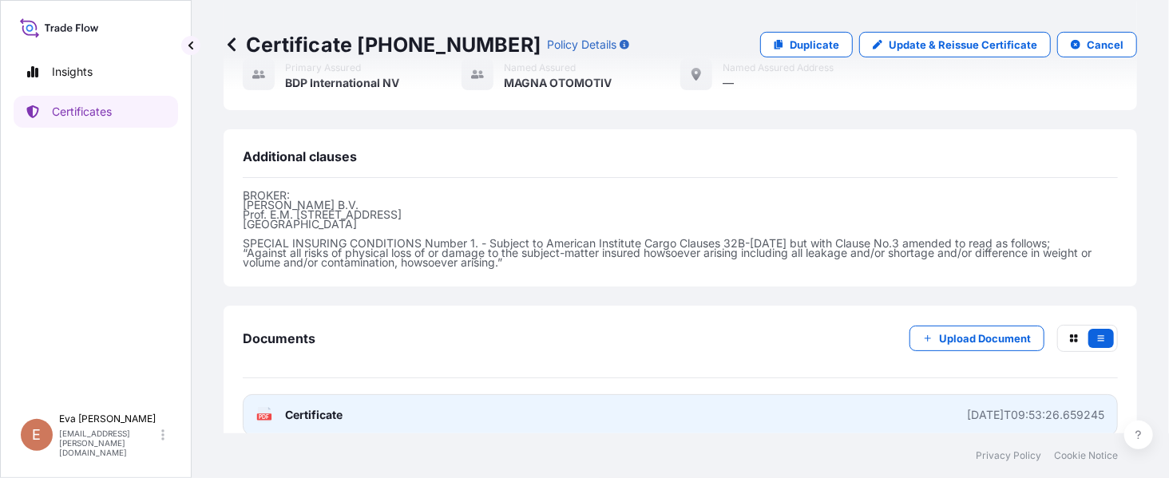
click at [314, 407] on span "Certificate" at bounding box center [313, 415] width 57 height 16
click at [243, 395] on link "PDF Certificate [DATE]T09:53:26.659245" at bounding box center [680, 415] width 875 height 42
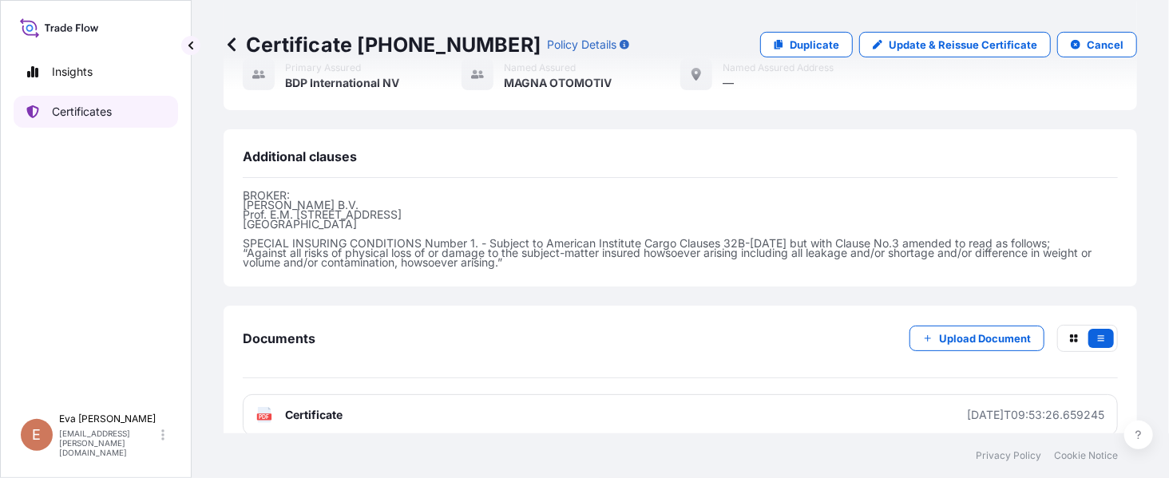
click at [72, 108] on p "Certificates" at bounding box center [82, 112] width 60 height 16
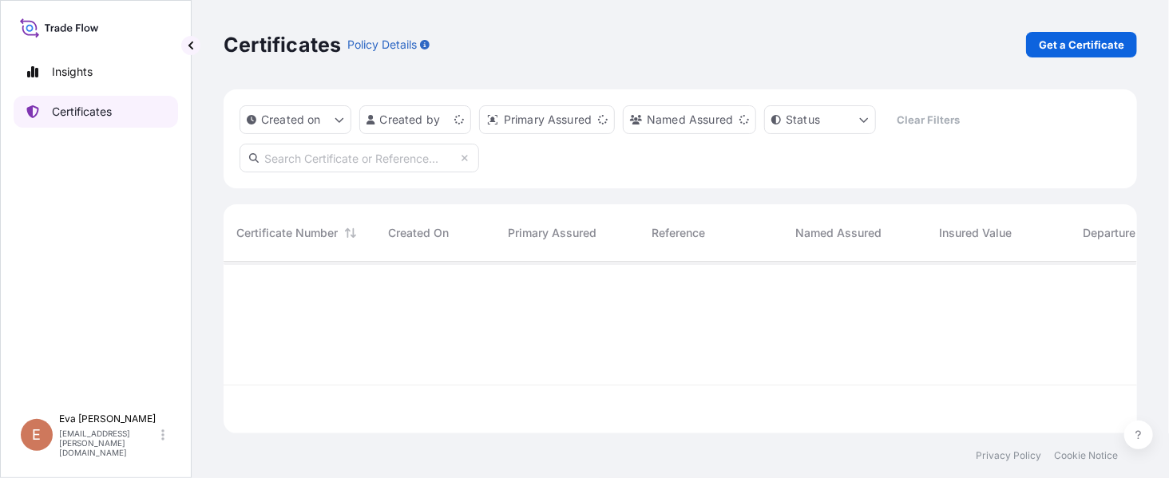
scroll to position [164, 897]
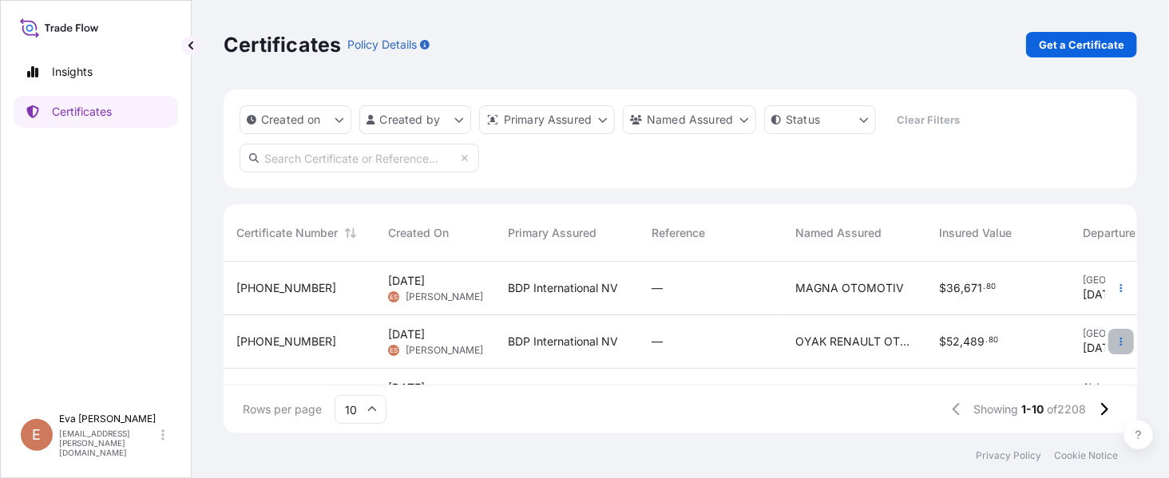
click at [1116, 342] on icon "button" at bounding box center [1121, 342] width 10 height 10
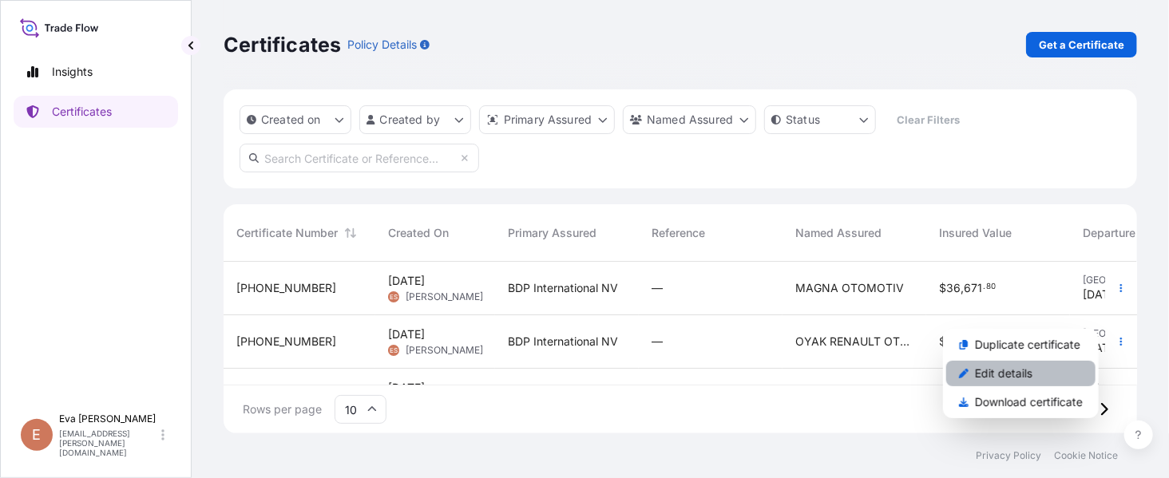
click at [1019, 375] on p "Edit details" at bounding box center [1003, 374] width 57 height 16
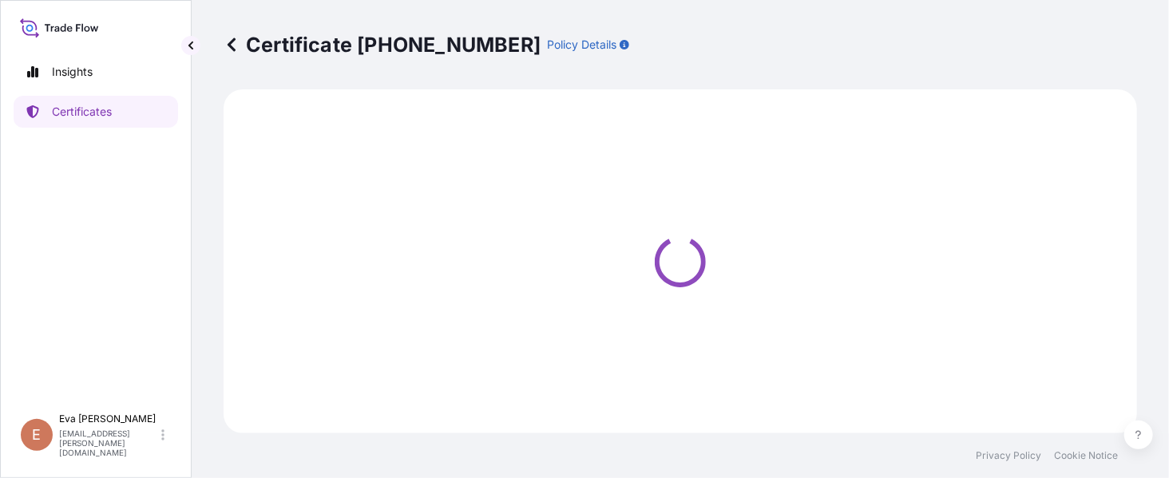
select select "Road / [GEOGRAPHIC_DATA]"
select select "Sea"
select select "Road / [GEOGRAPHIC_DATA]"
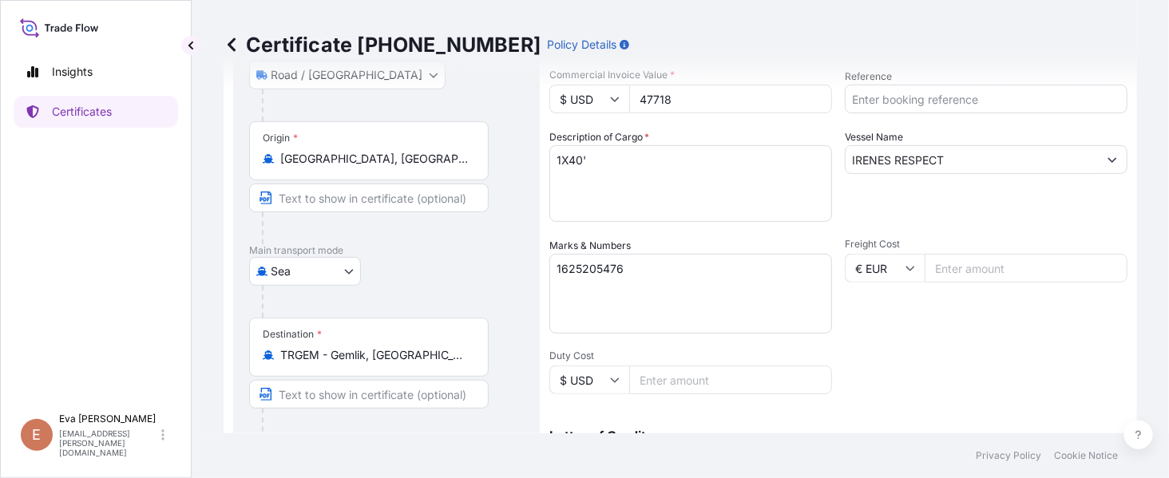
select select "32019"
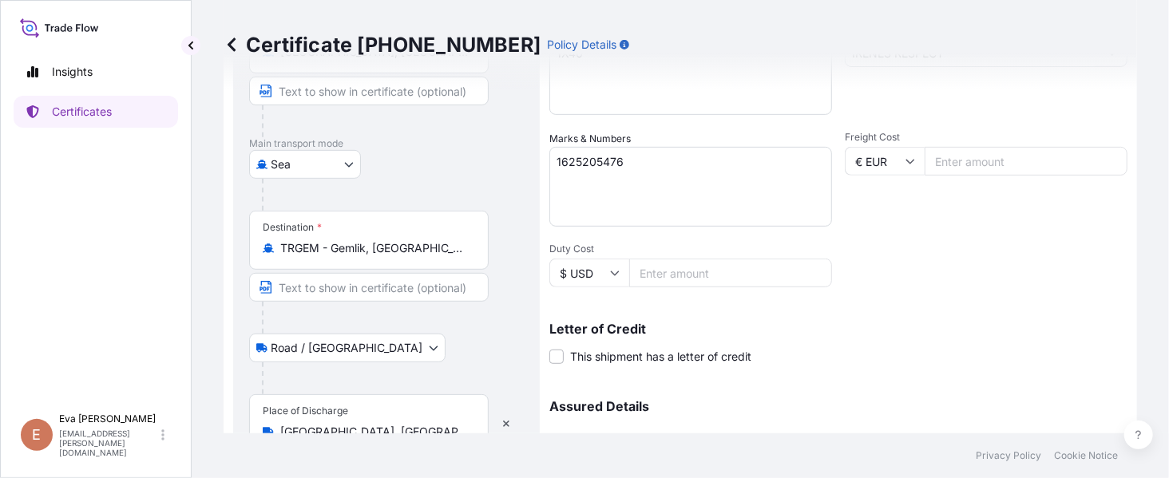
scroll to position [426, 0]
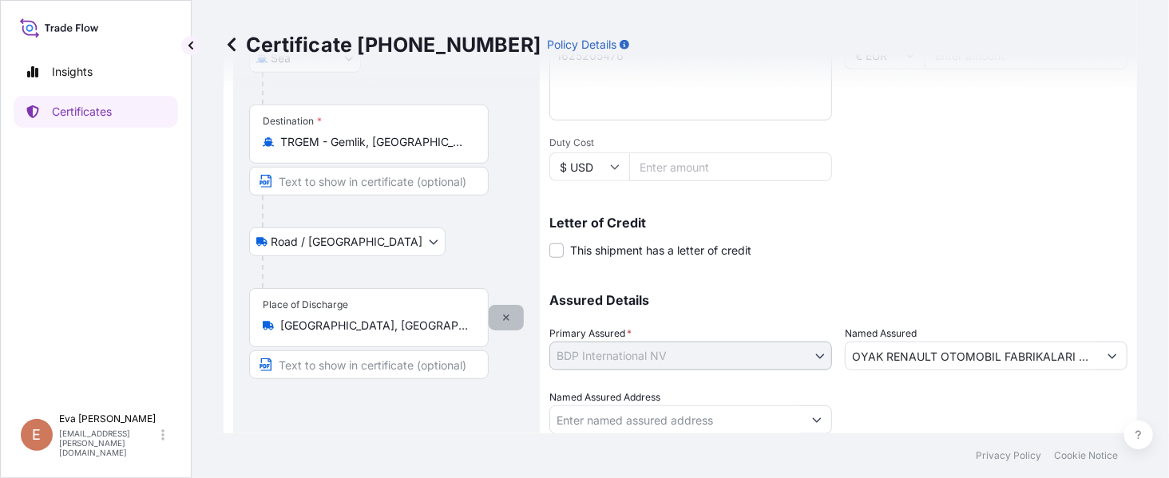
click at [505, 313] on icon "button" at bounding box center [506, 318] width 10 height 10
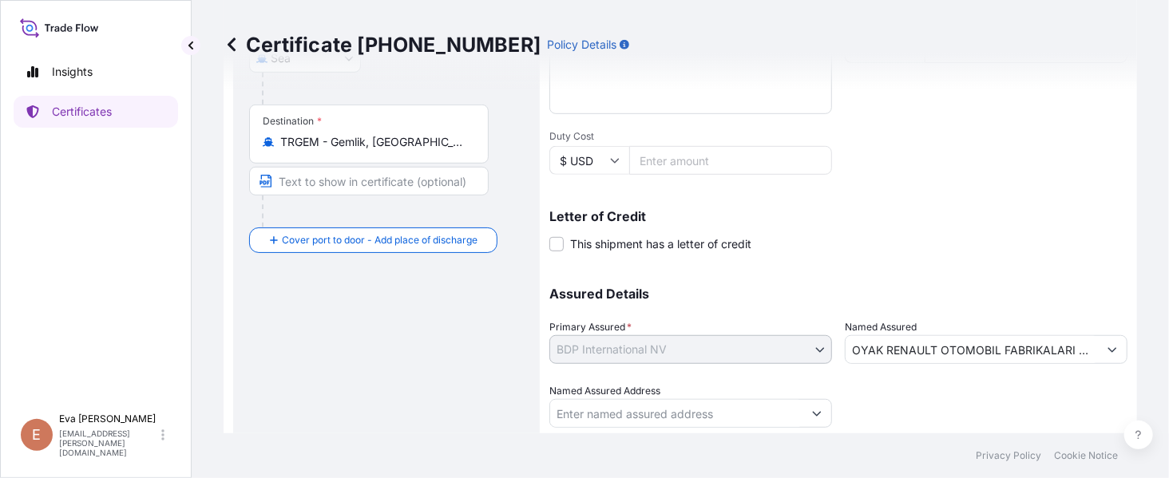
scroll to position [480, 0]
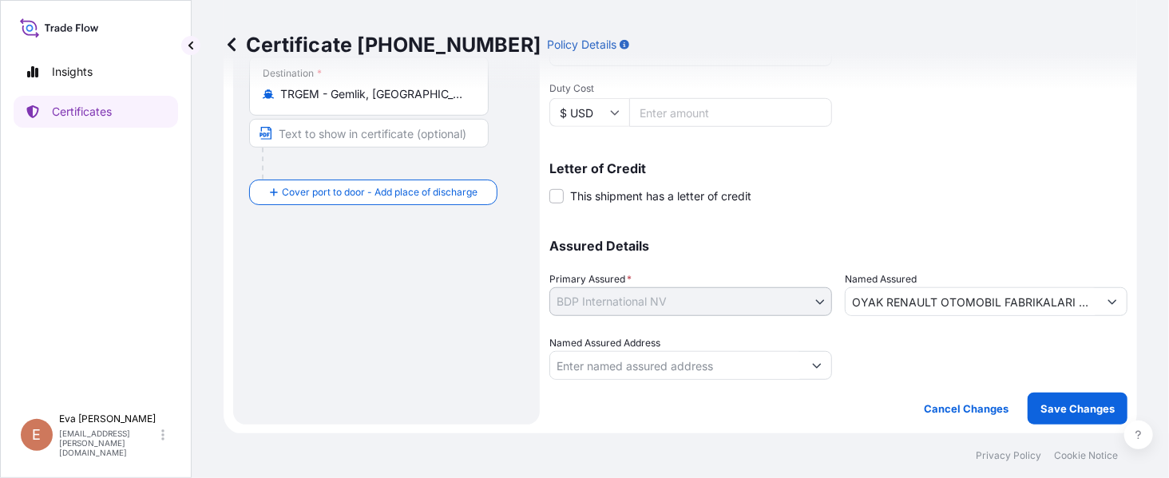
click at [1084, 423] on form "Route Details Reset Route Details Place of loading [GEOGRAPHIC_DATA], [GEOGRAPH…" at bounding box center [680, 22] width 913 height 825
click at [1080, 412] on p "Save Changes" at bounding box center [1077, 409] width 74 height 16
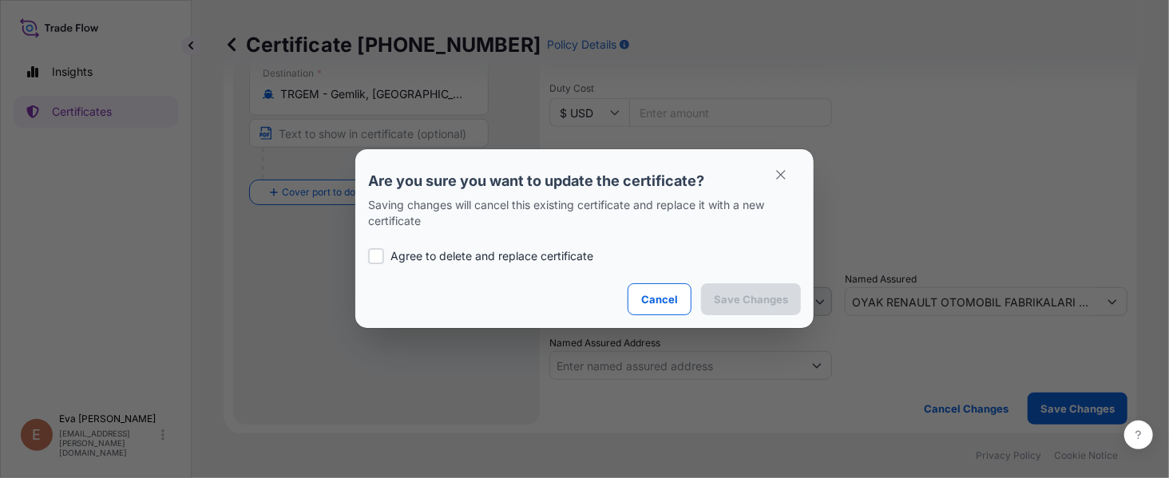
click at [406, 263] on p "Agree to delete and replace certificate" at bounding box center [491, 256] width 203 height 16
checkbox input "true"
click at [771, 312] on button "Save Changes" at bounding box center [751, 299] width 100 height 32
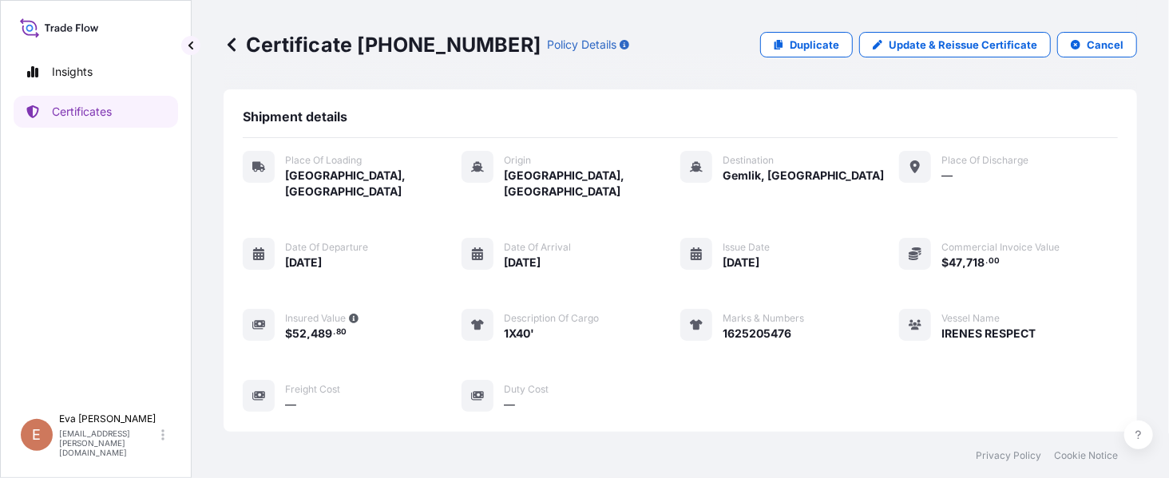
click at [1124, 240] on div "Certificate [PHONE_NUMBER] Policy Details Duplicate Update & Reissue Certificat…" at bounding box center [680, 217] width 977 height 434
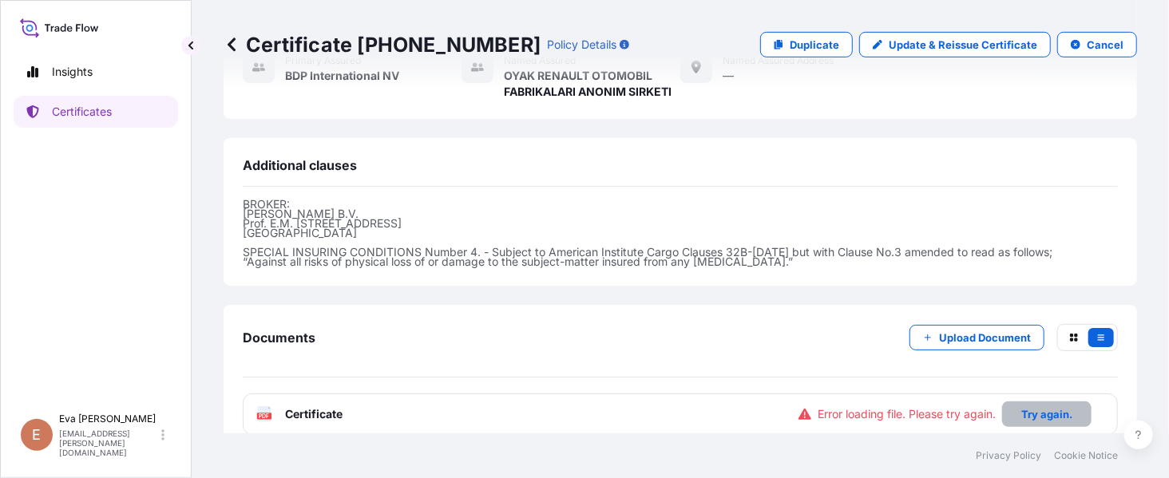
click at [1032, 402] on button "Try again." at bounding box center [1046, 415] width 89 height 26
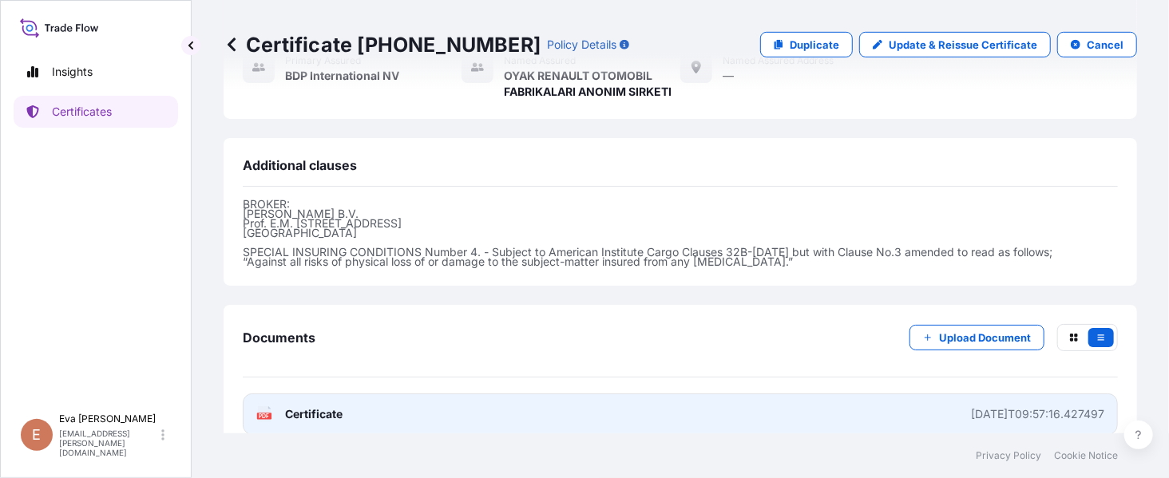
click at [324, 406] on span "Certificate" at bounding box center [313, 414] width 57 height 16
